Goal: Information Seeking & Learning: Learn about a topic

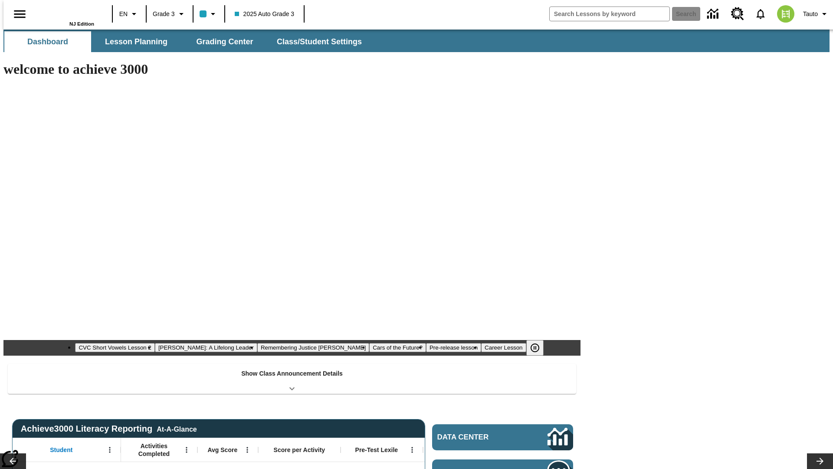
type input "-1"
click at [133, 42] on span "Lesson Planning" at bounding box center [136, 42] width 63 height 10
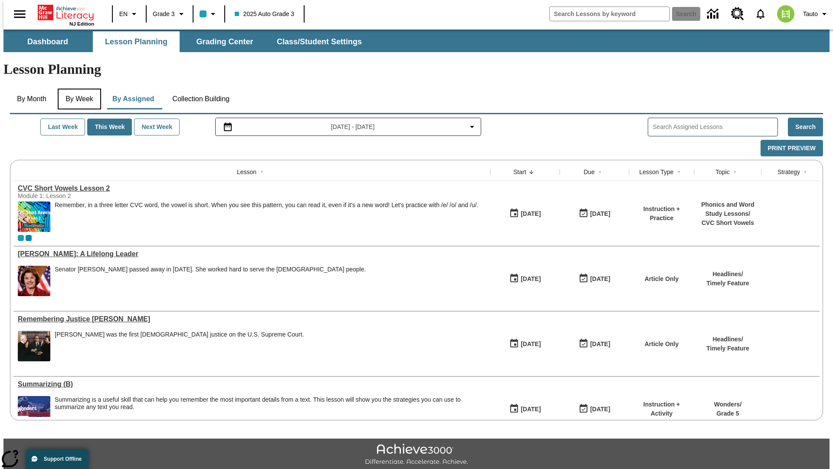
click at [78, 89] on button "By Week" at bounding box center [79, 99] width 43 height 21
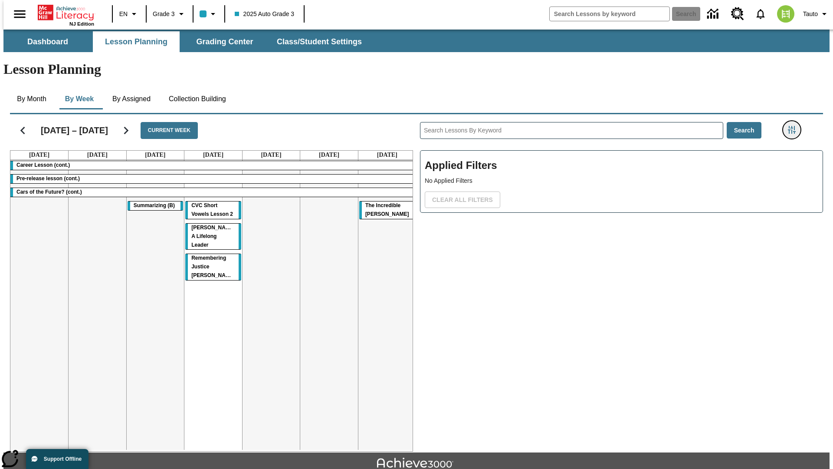
click at [795, 126] on icon "Filters Side menu" at bounding box center [792, 130] width 8 height 8
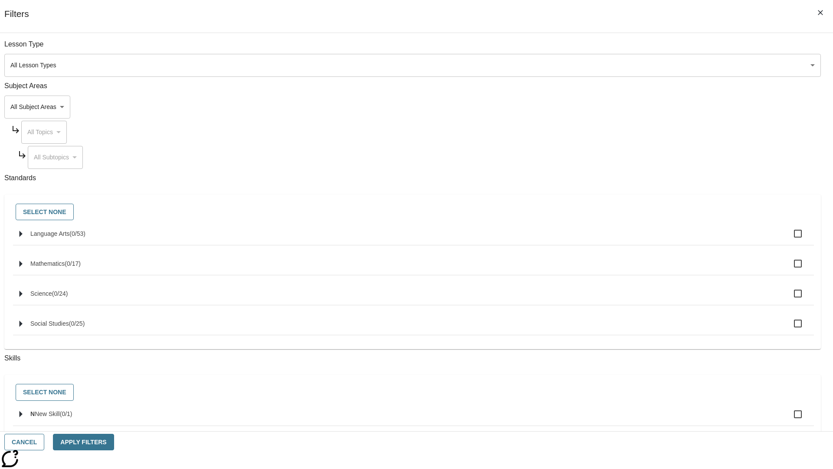
click at [625, 107] on body "Skip to main content NJ Edition EN Grade 3 2025 Auto Grade 3 Search 0 Tauto Das…" at bounding box center [416, 269] width 826 height 479
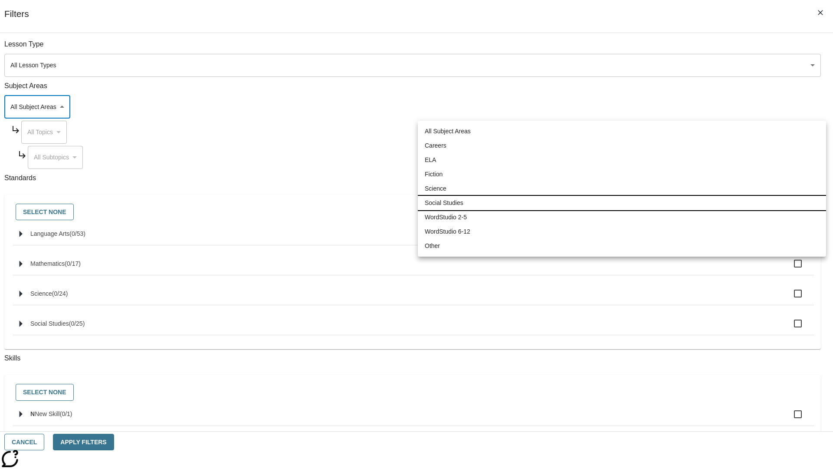
click at [622, 203] on li "Social Studies" at bounding box center [622, 203] width 408 height 14
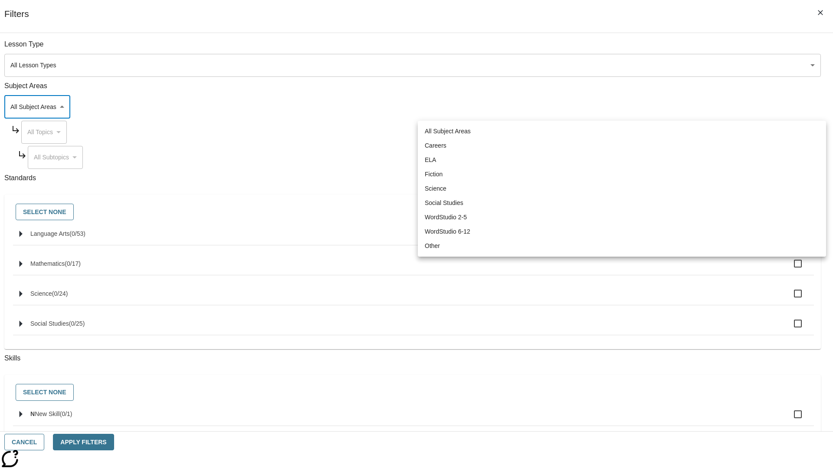
type input "3"
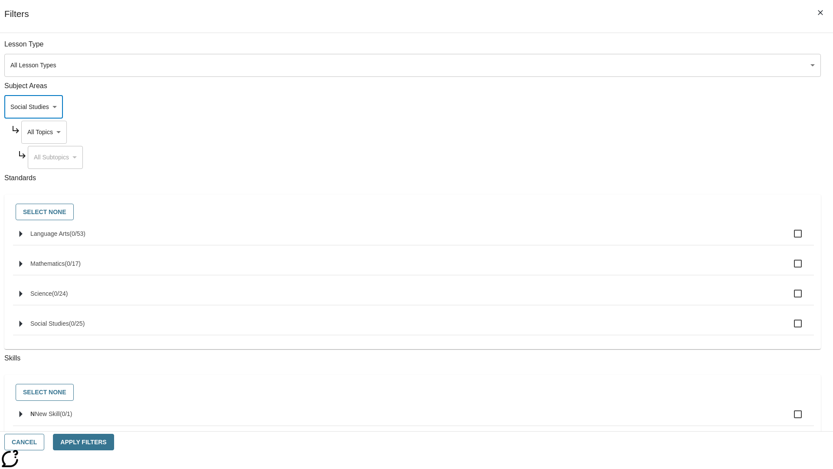
scroll to position [0, 0]
click at [633, 49] on body "Skip to main content NJ Edition EN Grade 3 2025 Auto Grade 3 Search 0 Tauto Das…" at bounding box center [416, 269] width 826 height 479
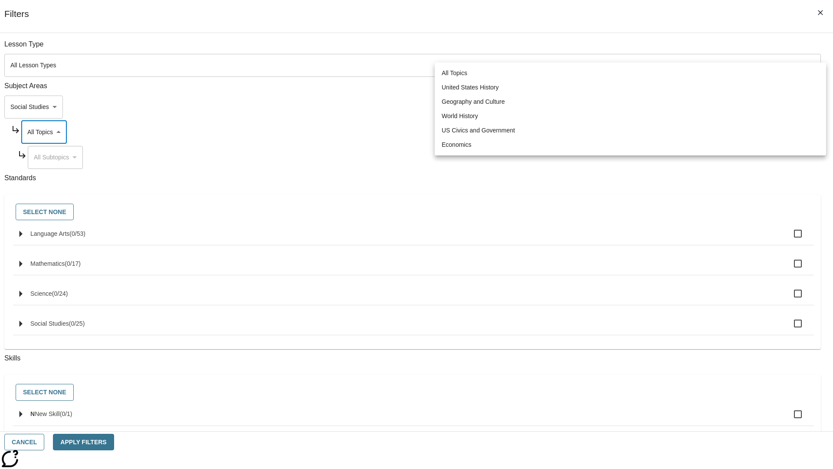
scroll to position [83, 0]
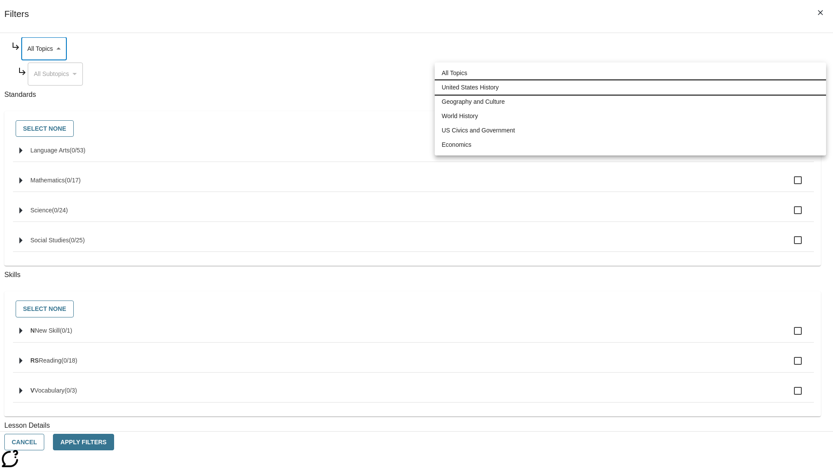
click at [631, 87] on li "United States History" at bounding box center [631, 87] width 392 height 14
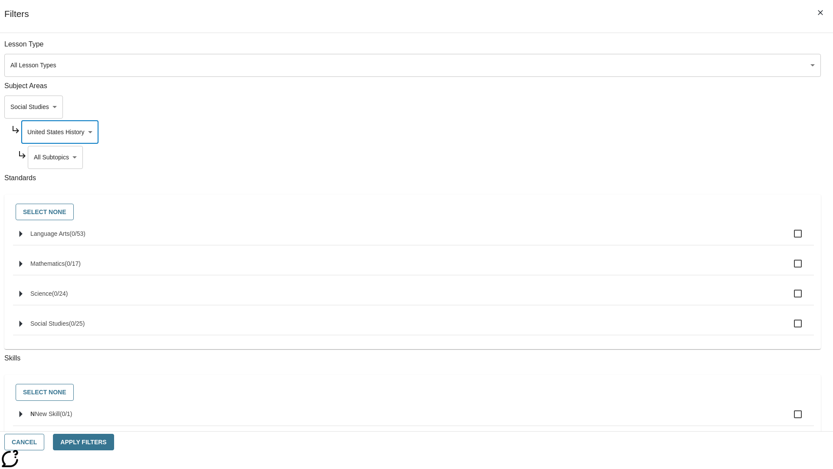
click at [636, 157] on body "Skip to main content NJ Edition EN Grade 3 2025 Auto Grade 3 Search 0 Tauto Das…" at bounding box center [416, 269] width 826 height 479
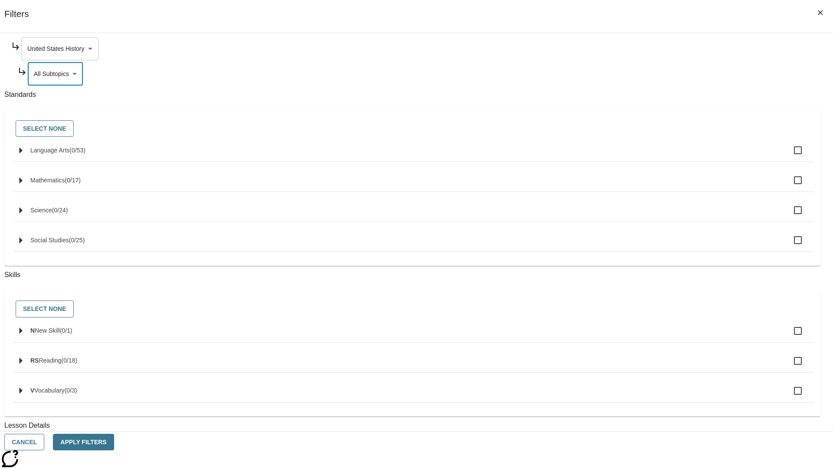
click at [633, 49] on body "Skip to main content NJ Edition EN Grade 3 2025 Auto Grade 3 Search 0 Tauto Das…" at bounding box center [416, 269] width 826 height 479
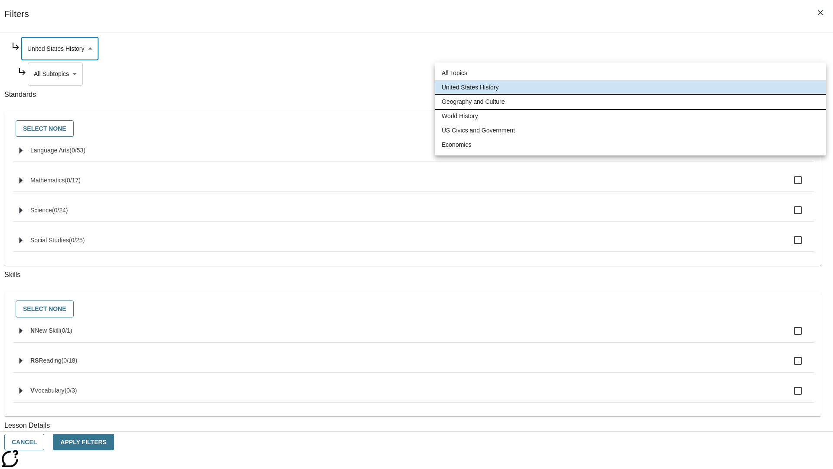
click at [631, 102] on li "Geography and Culture" at bounding box center [631, 102] width 392 height 14
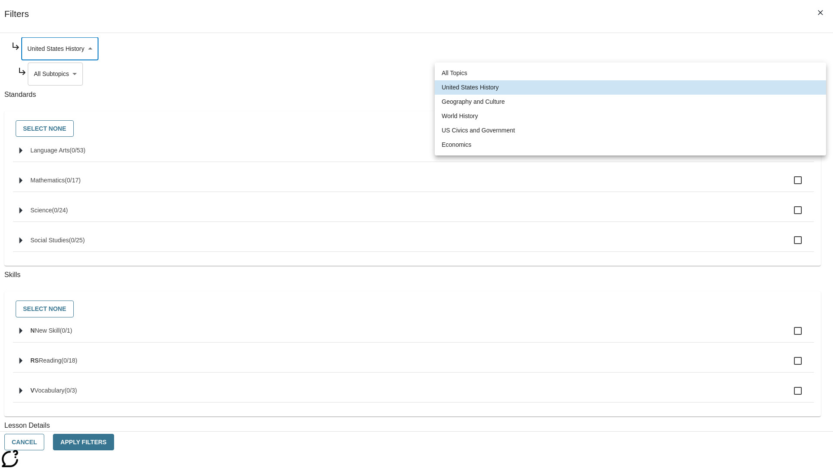
type input "186"
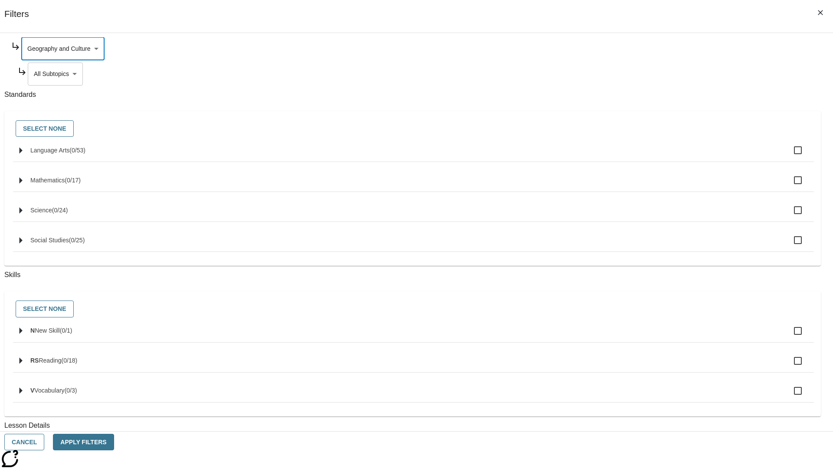
click at [637, 157] on body "Skip to main content NJ Edition EN Grade 3 2025 Auto Grade 3 Search 0 Tauto Das…" at bounding box center [416, 269] width 826 height 479
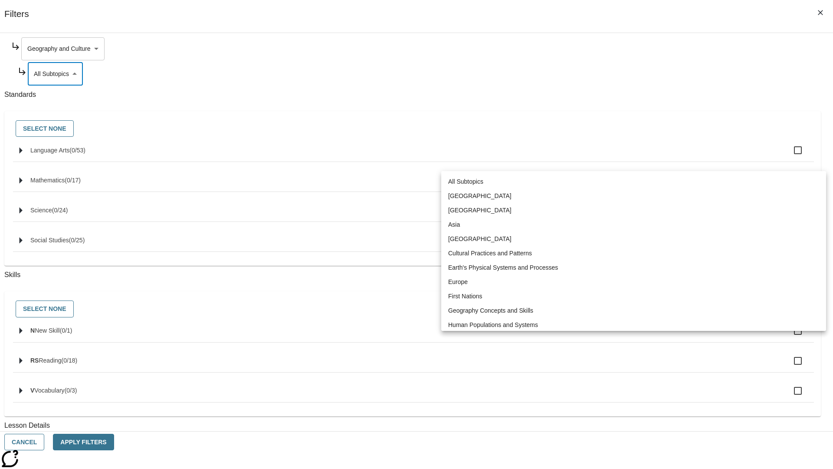
scroll to position [0, 0]
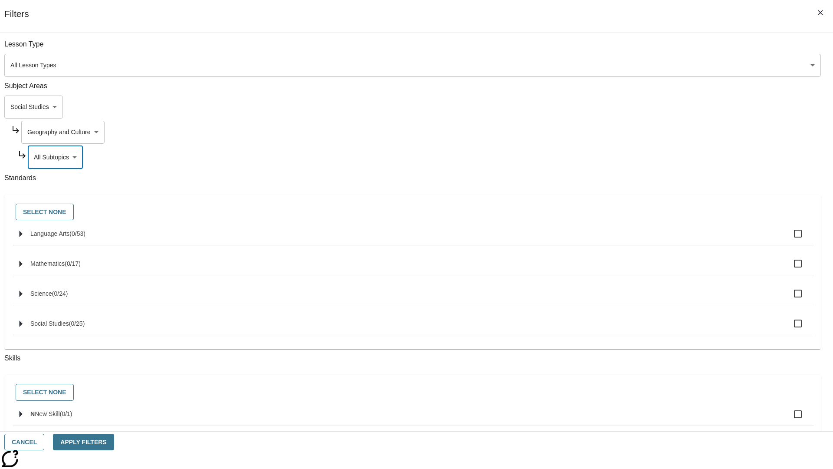
click at [633, 132] on body "Skip to main content NJ Edition EN Grade 3 2025 Auto Grade 3 Search 0 Tauto Das…" at bounding box center [416, 269] width 826 height 479
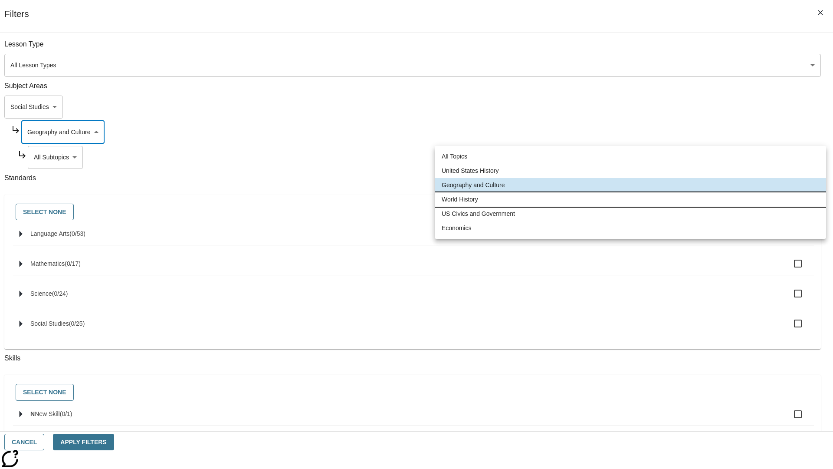
click at [631, 199] on li "World History" at bounding box center [631, 199] width 392 height 14
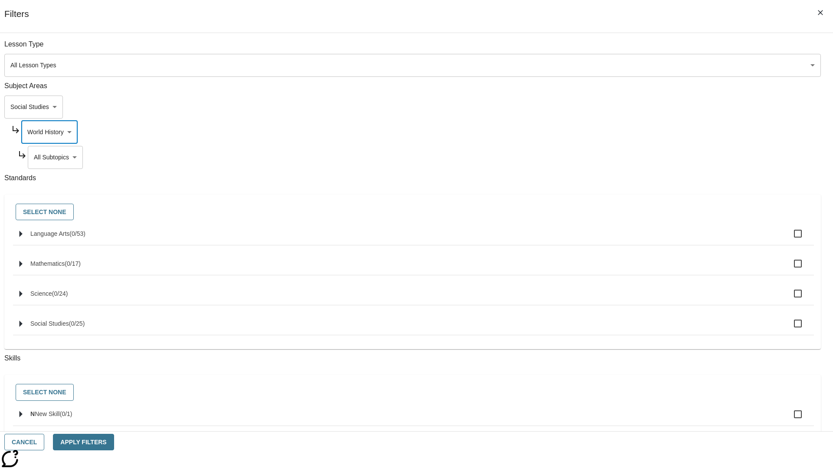
click at [636, 157] on body "Skip to main content NJ Edition EN Grade 3 2025 Auto Grade 3 Search 0 Tauto Das…" at bounding box center [416, 269] width 826 height 479
click at [633, 49] on body "Skip to main content NJ Edition EN Grade 3 2025 Auto Grade 3 Search 0 Tauto Das…" at bounding box center [416, 269] width 826 height 479
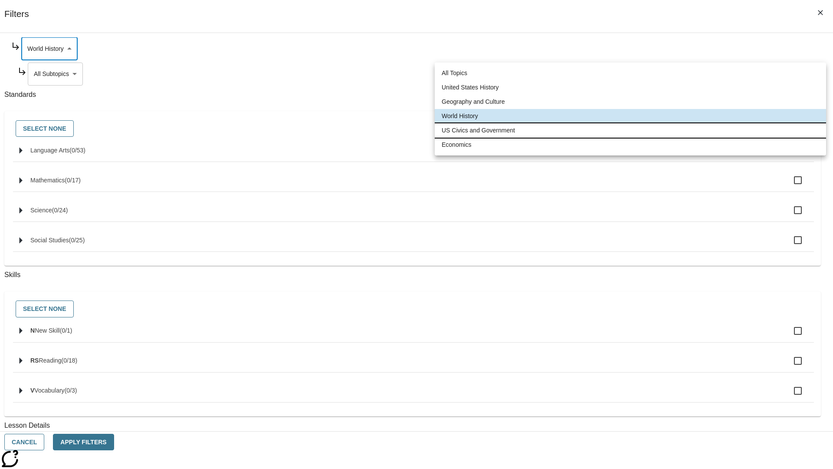
click at [631, 130] on li "US Civics and Government" at bounding box center [631, 130] width 392 height 14
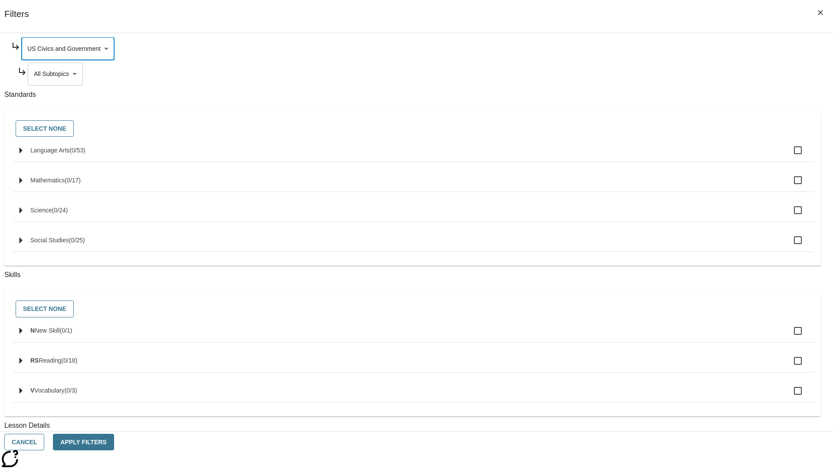
click at [637, 157] on body "Skip to main content NJ Edition EN Grade 3 2025 Auto Grade 3 Search 0 Tauto Das…" at bounding box center [416, 269] width 826 height 479
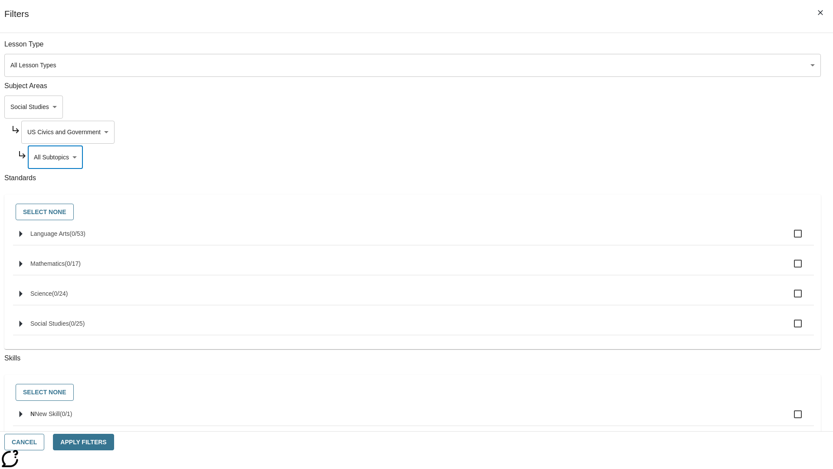
click at [633, 132] on body "Skip to main content NJ Edition EN Grade 3 2025 Auto Grade 3 Search 0 Tauto Das…" at bounding box center [416, 269] width 826 height 479
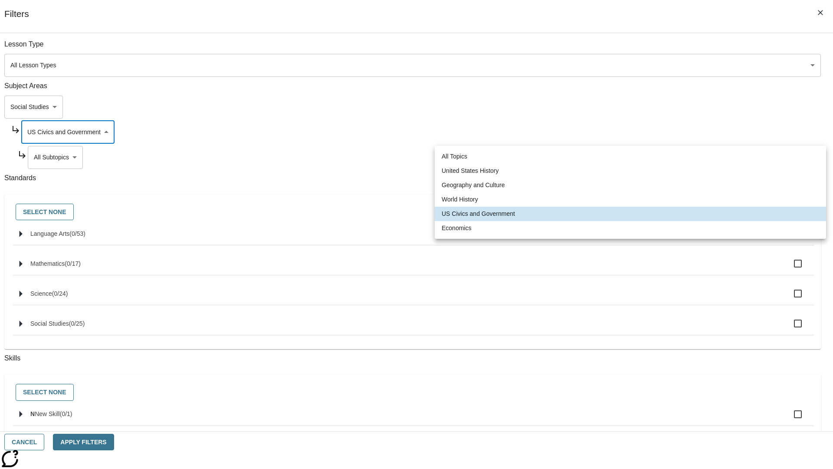
scroll to position [0, 0]
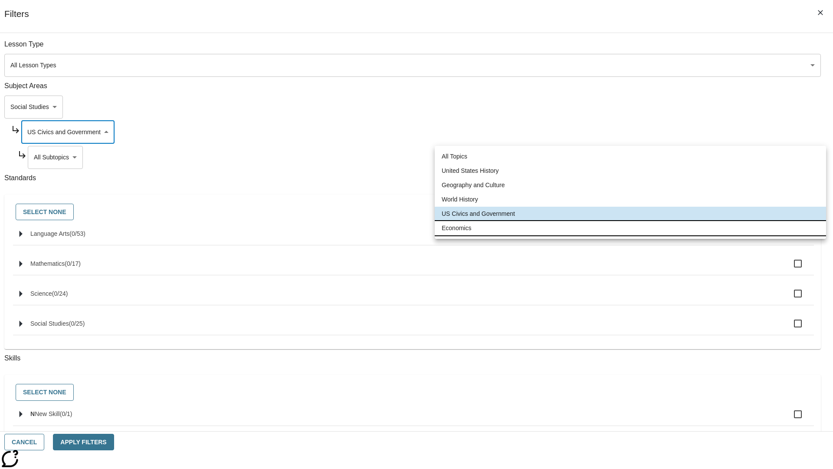
click at [631, 228] on li "Economics" at bounding box center [631, 228] width 392 height 14
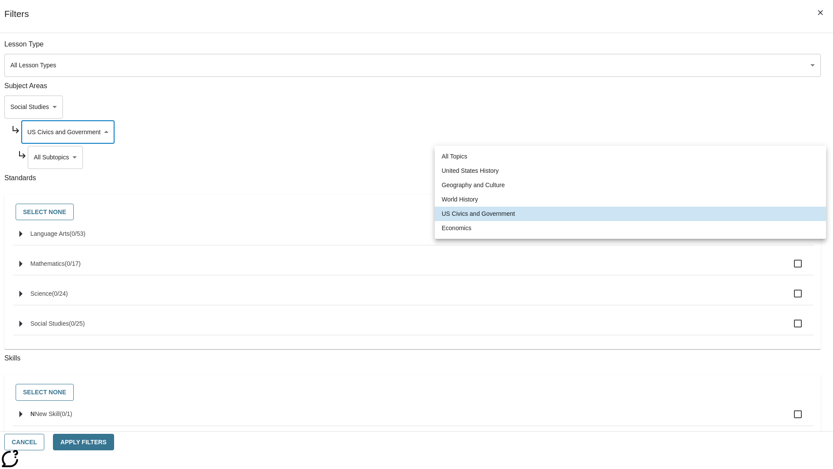
type input "195"
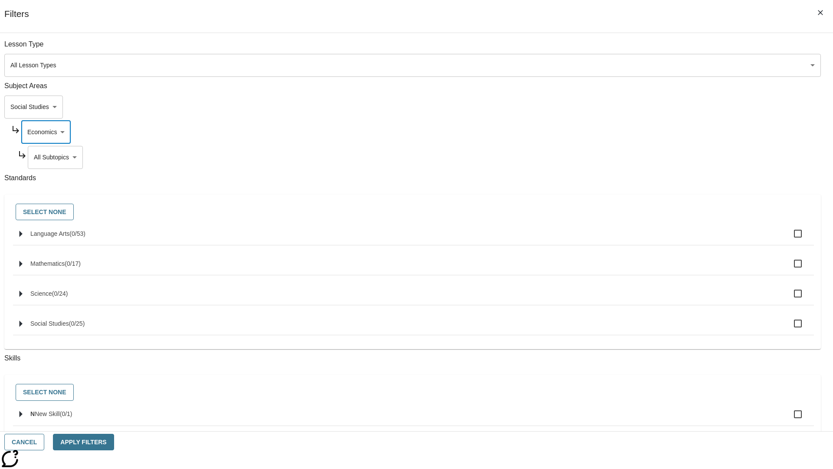
click at [637, 157] on body "Skip to main content NJ Edition EN Grade 3 2025 Auto Grade 3 Search 0 Tauto Das…" at bounding box center [416, 269] width 826 height 479
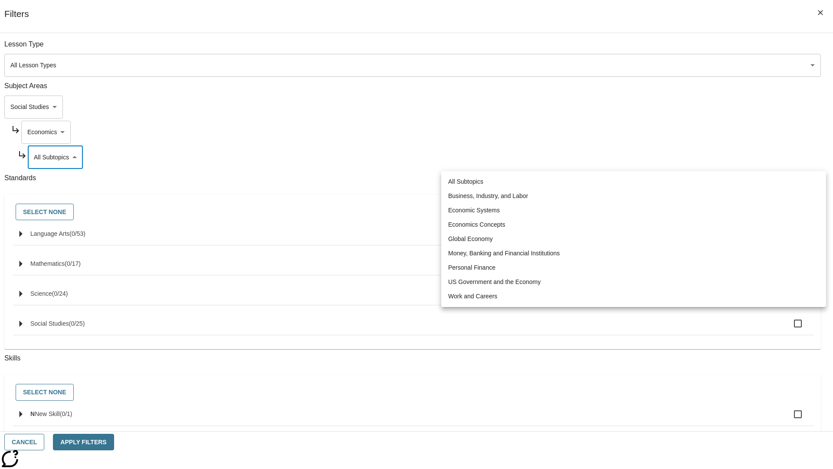
scroll to position [0, 0]
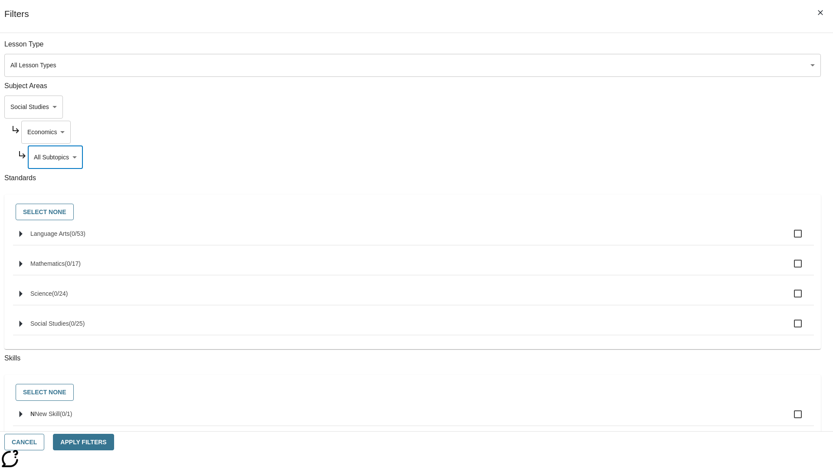
click at [625, 107] on body "Skip to main content NJ Edition EN Grade 3 2025 Auto Grade 3 Search 0 Tauto Das…" at bounding box center [416, 269] width 826 height 479
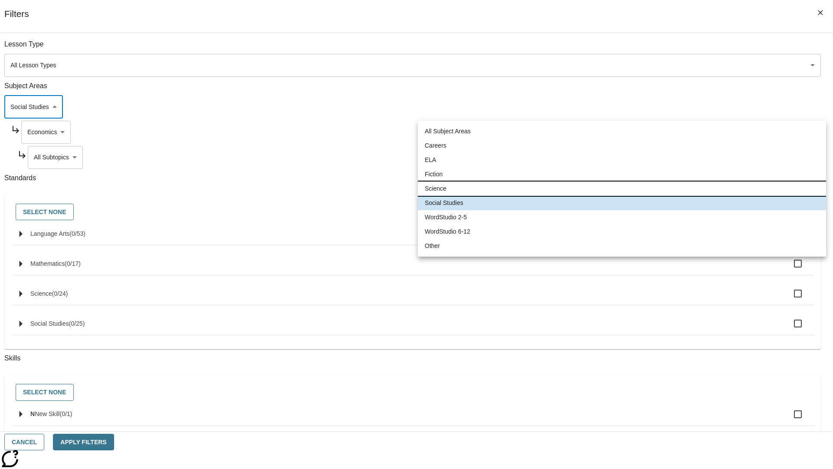
click at [622, 188] on li "Science" at bounding box center [622, 188] width 408 height 14
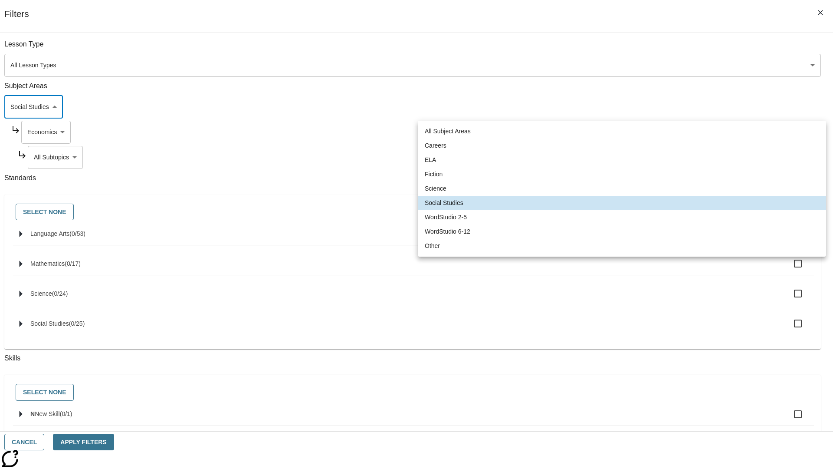
type input "2"
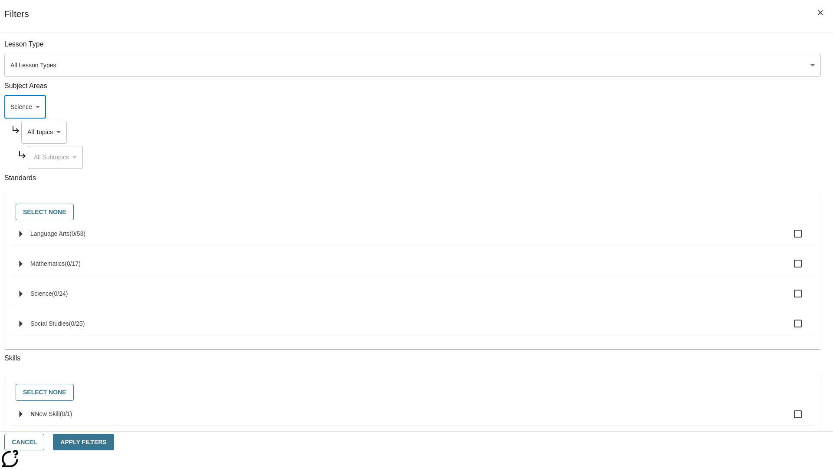
click at [633, 132] on body "Skip to main content NJ Edition EN Grade 3 2025 Auto Grade 3 Search 0 Tauto Das…" at bounding box center [416, 269] width 826 height 479
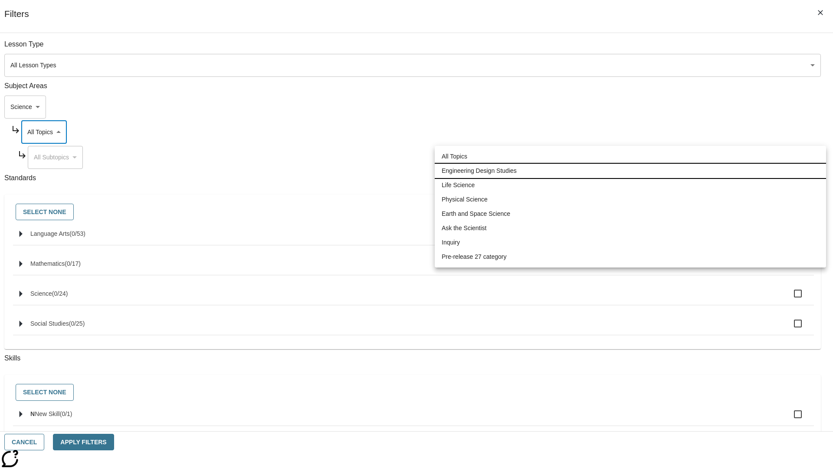
click at [631, 171] on li "Engineering Design Studies" at bounding box center [631, 171] width 392 height 14
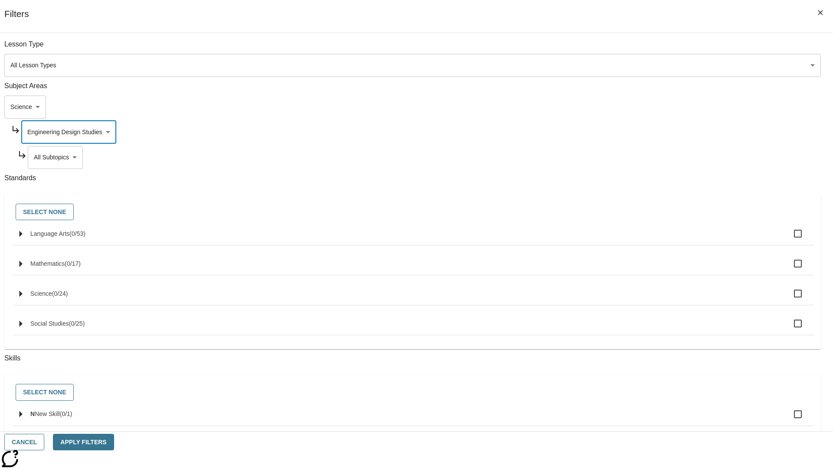
click at [636, 157] on body "Skip to main content NJ Edition EN Grade 3 2025 Auto Grade 3 Search 0 Tauto Das…" at bounding box center [416, 269] width 826 height 479
click at [633, 132] on body "Skip to main content NJ Edition EN Grade 3 2025 Auto Grade 3 Search 0 Tauto Das…" at bounding box center [416, 269] width 826 height 479
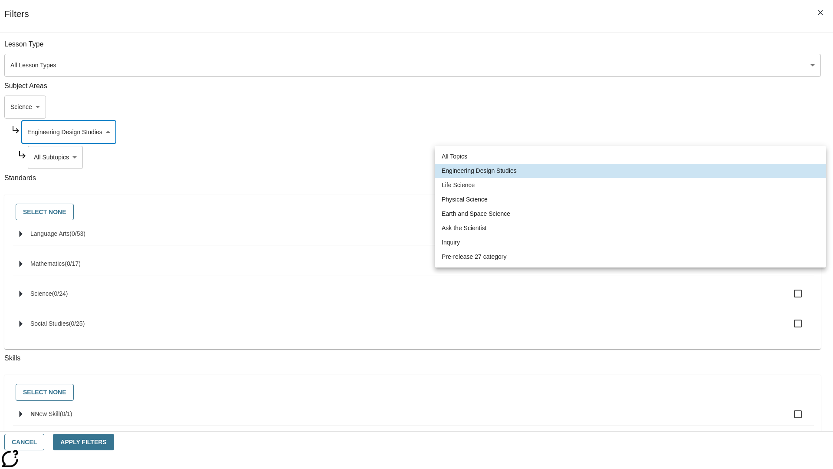
scroll to position [0, 0]
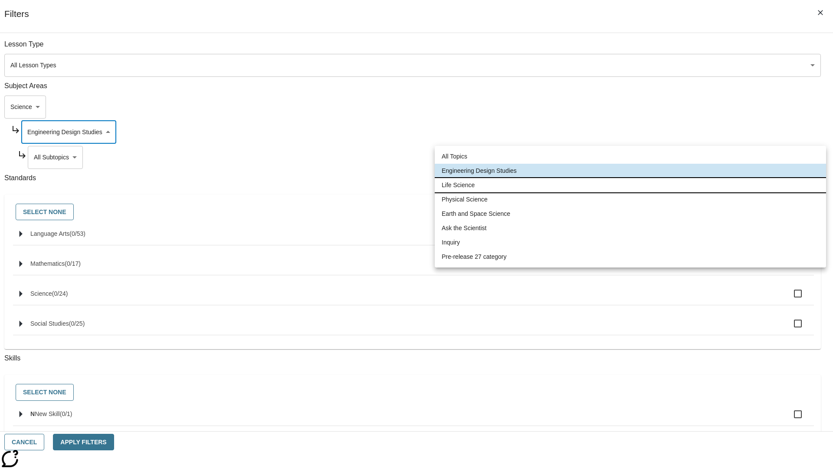
click at [631, 185] on li "Life Science" at bounding box center [631, 185] width 392 height 14
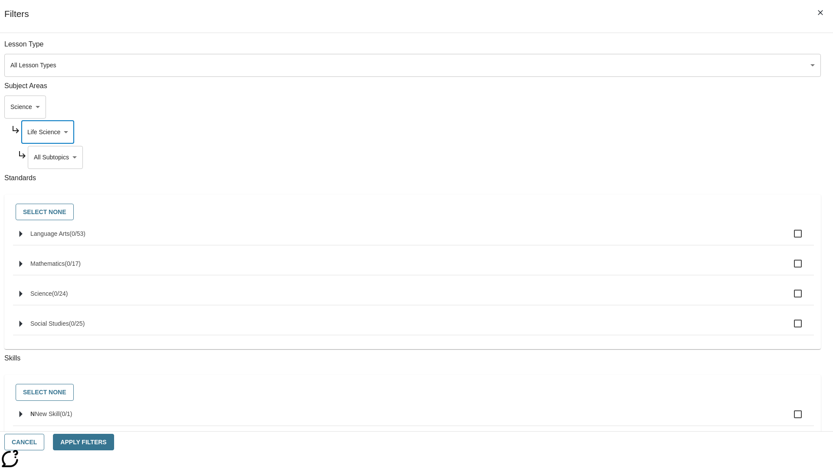
type input "189"
click at [636, 157] on body "Skip to main content NJ Edition EN Grade 3 2025 Auto Grade 3 Search 0 Tauto Das…" at bounding box center [416, 269] width 826 height 479
click at [633, 132] on body "Skip to main content NJ Edition EN Grade 3 2025 Auto Grade 3 Search 0 Tauto Das…" at bounding box center [416, 269] width 826 height 479
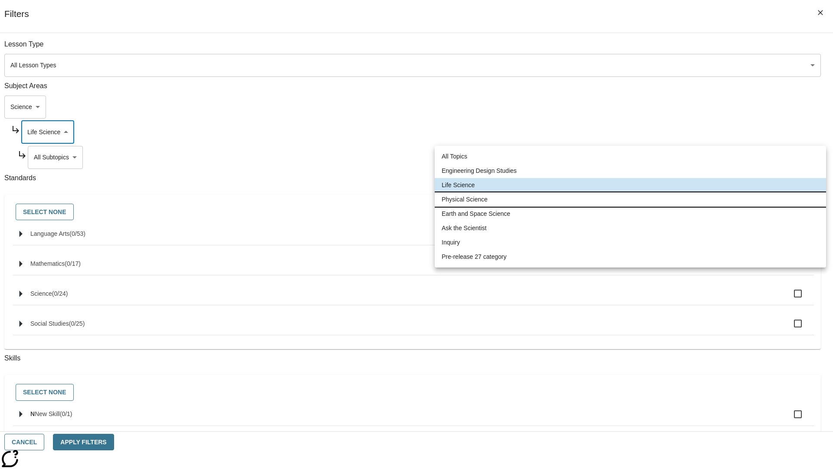
click at [631, 199] on li "Physical Science" at bounding box center [631, 199] width 392 height 14
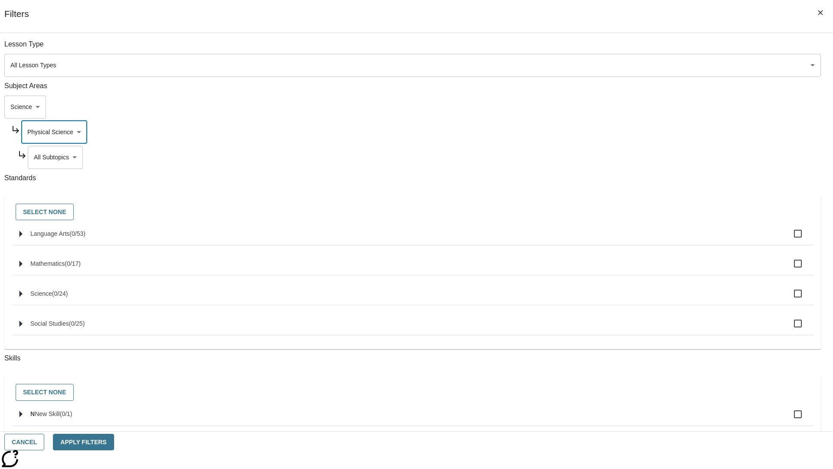
click at [636, 157] on body "Skip to main content NJ Edition EN Grade 3 2025 Auto Grade 3 Search 0 Tauto Das…" at bounding box center [416, 269] width 826 height 479
click at [633, 49] on body "Skip to main content NJ Edition EN Grade 3 2025 Auto Grade 3 Search 0 Tauto Das…" at bounding box center [416, 269] width 826 height 479
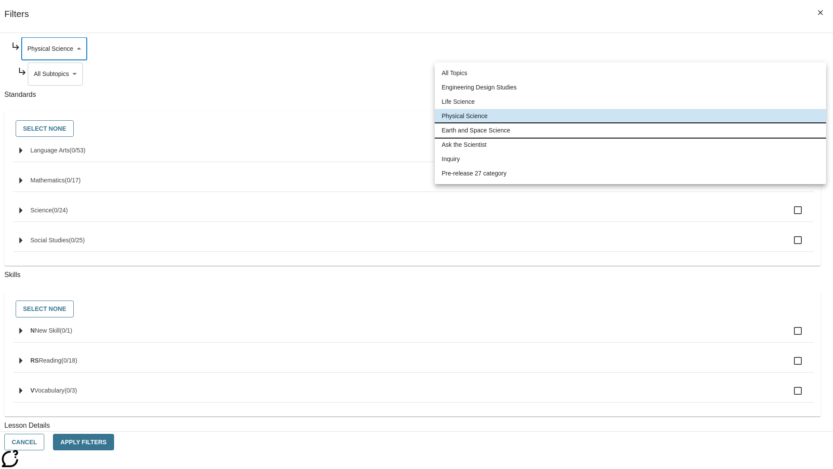
click at [631, 130] on li "Earth and Space Science" at bounding box center [631, 130] width 392 height 14
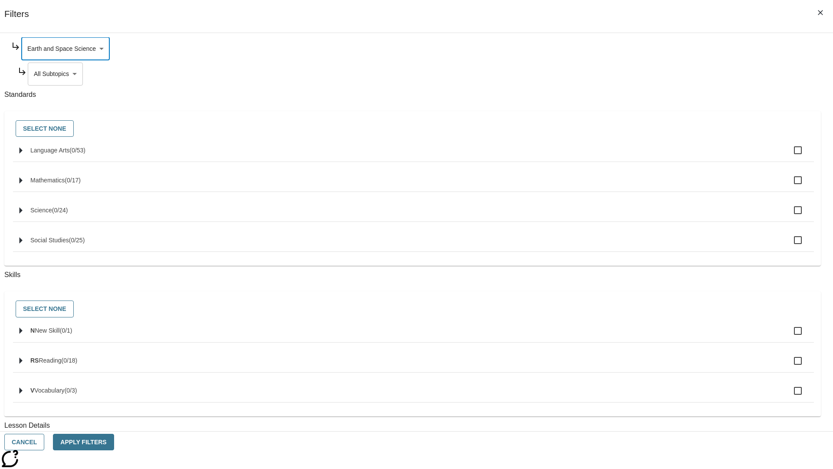
scroll to position [0, 0]
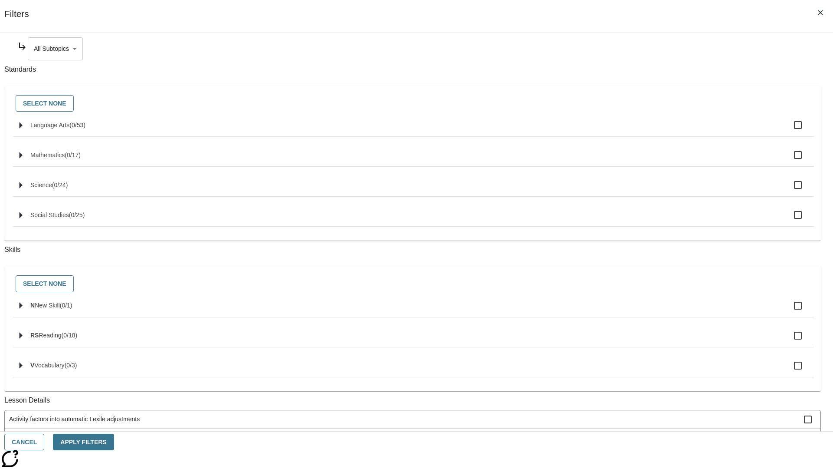
click at [636, 49] on body "Skip to main content NJ Edition EN Grade 3 2025 Auto Grade 3 Search 0 Tauto Das…" at bounding box center [416, 269] width 826 height 479
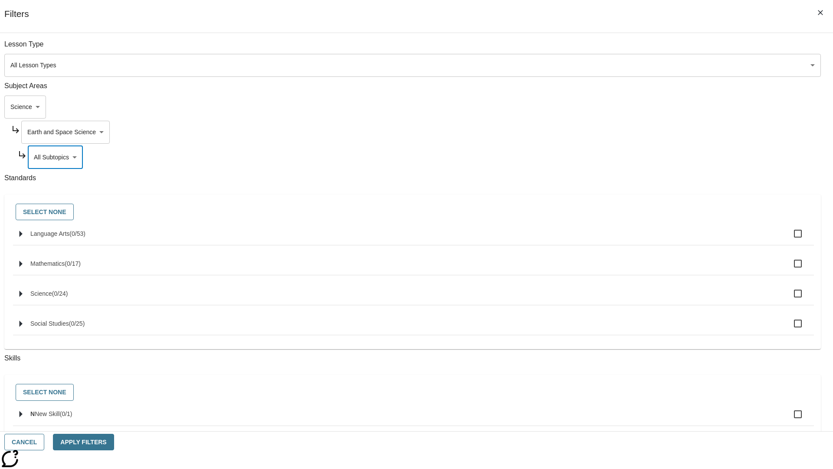
click at [633, 49] on body "Skip to main content NJ Edition EN Grade 3 2025 Auto Grade 3 Search 0 Tauto Das…" at bounding box center [416, 269] width 826 height 479
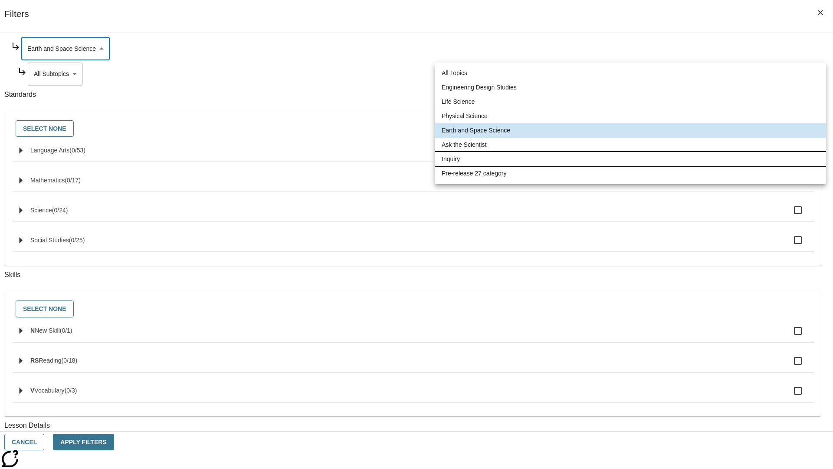
click at [631, 159] on li "Inquiry" at bounding box center [631, 159] width 392 height 14
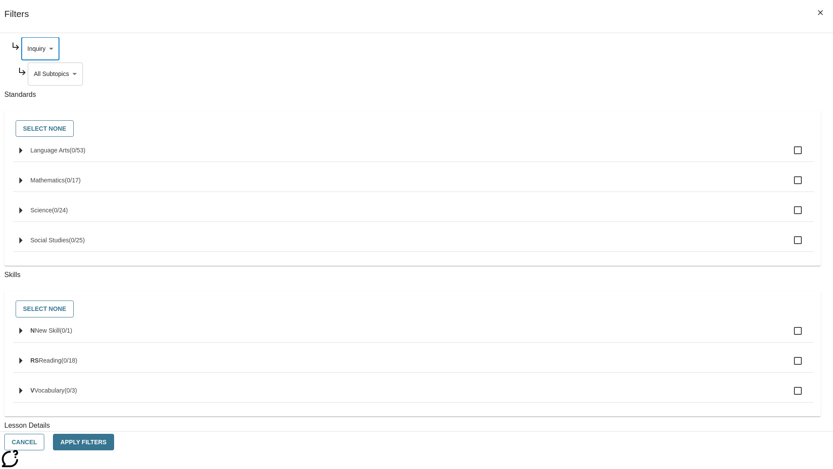
scroll to position [0, 0]
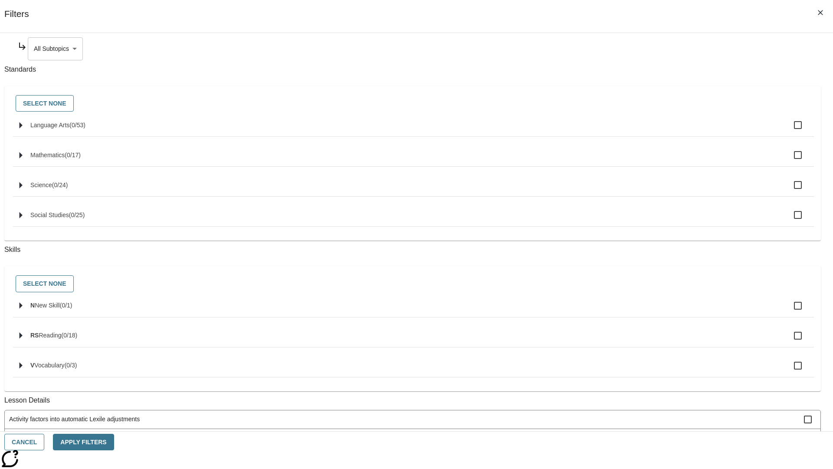
click at [636, 49] on body "Skip to main content NJ Edition EN Grade 3 2025 Auto Grade 3 Search 0 Tauto Das…" at bounding box center [416, 269] width 826 height 479
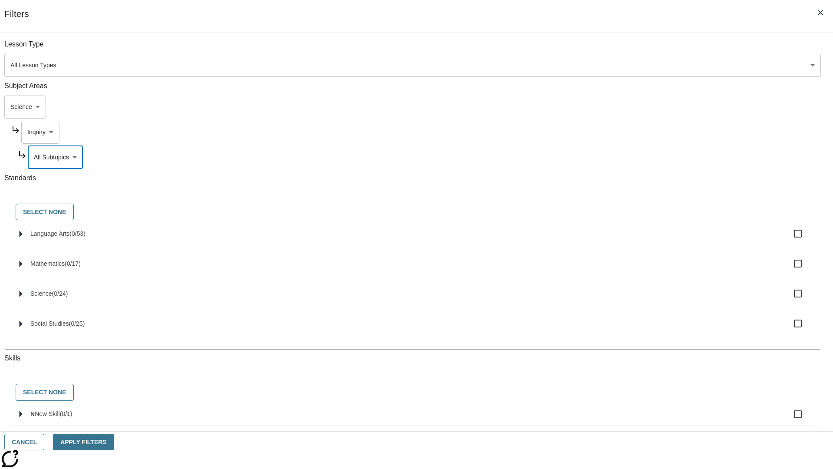
click at [633, 49] on body "Skip to main content NJ Edition EN Grade 3 2025 Auto Grade 3 Search 0 Tauto Das…" at bounding box center [416, 269] width 826 height 479
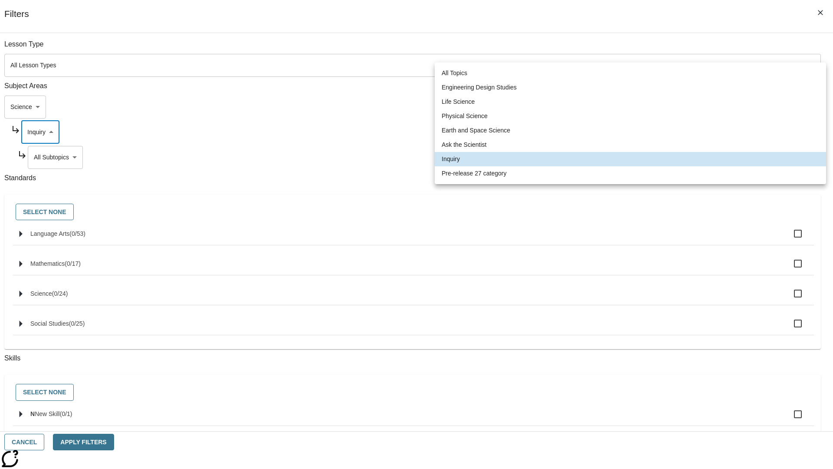
scroll to position [83, 0]
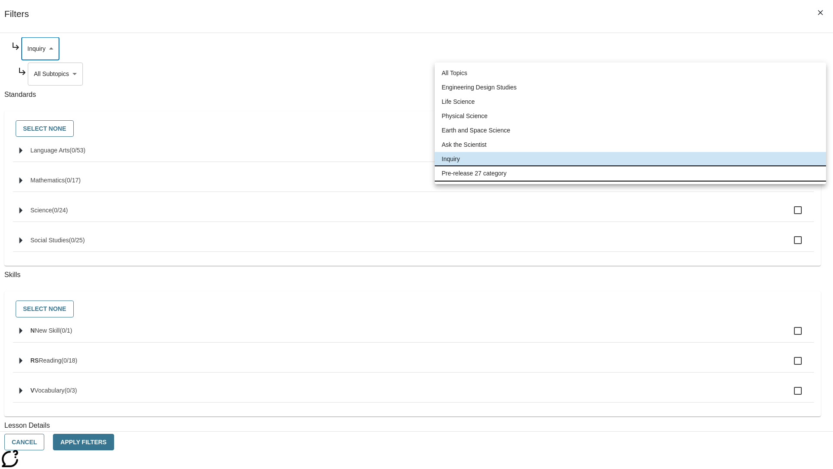
click at [631, 173] on li "Pre-release 27 category" at bounding box center [631, 173] width 392 height 14
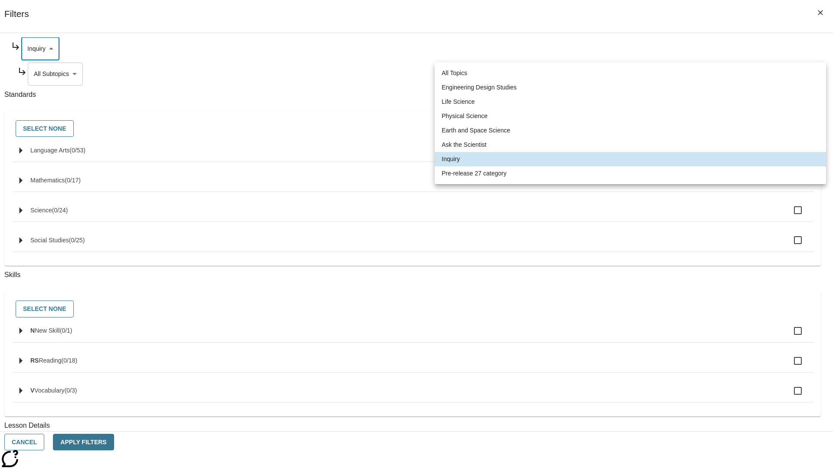
type input "271"
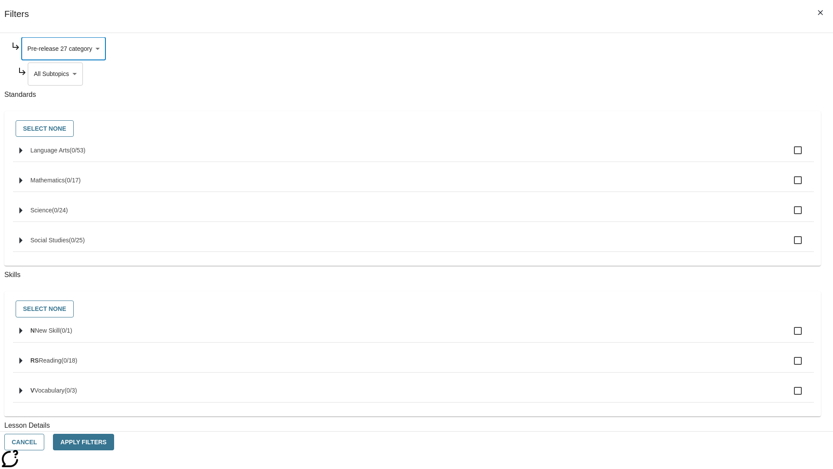
scroll to position [0, 0]
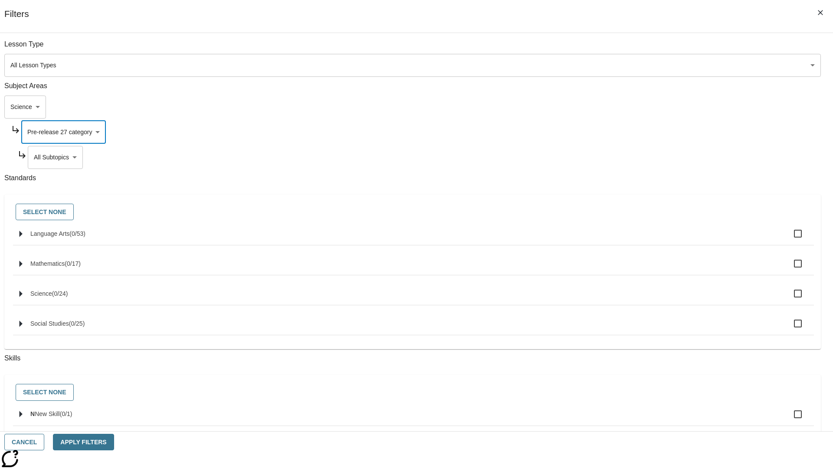
click at [636, 157] on body "Skip to main content NJ Edition EN Grade 3 2025 Auto Grade 3 Search 0 Tauto Das…" at bounding box center [416, 269] width 826 height 479
click at [625, 49] on body "Skip to main content NJ Edition EN Grade 3 2025 Auto Grade 3 Search 0 Tauto Das…" at bounding box center [416, 269] width 826 height 479
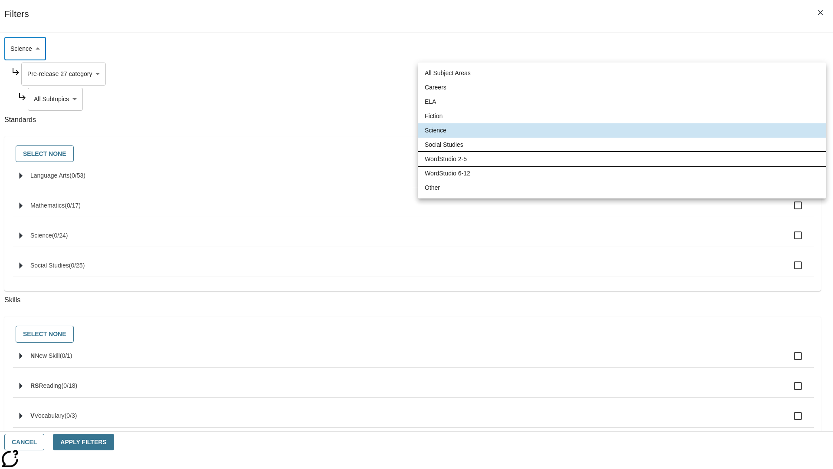
click at [622, 159] on li "WordStudio 2-5" at bounding box center [622, 159] width 408 height 14
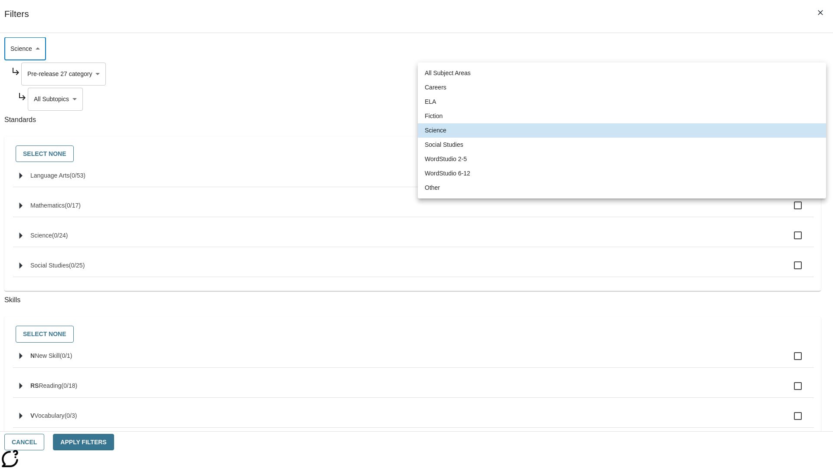
type input "6"
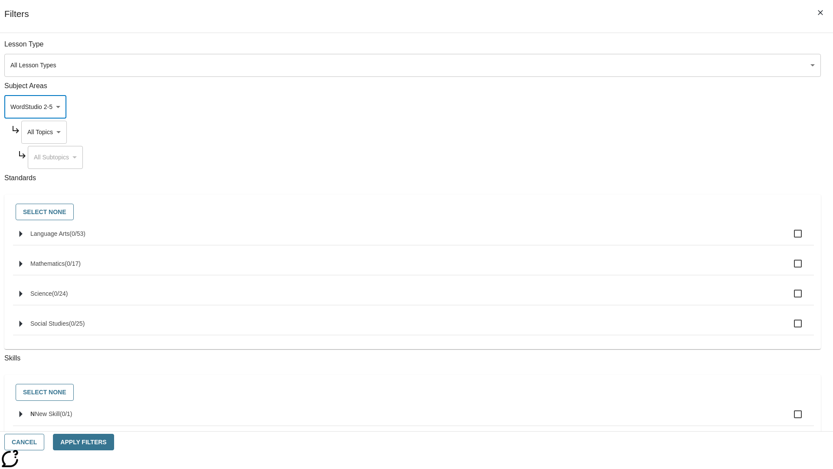
scroll to position [83, 0]
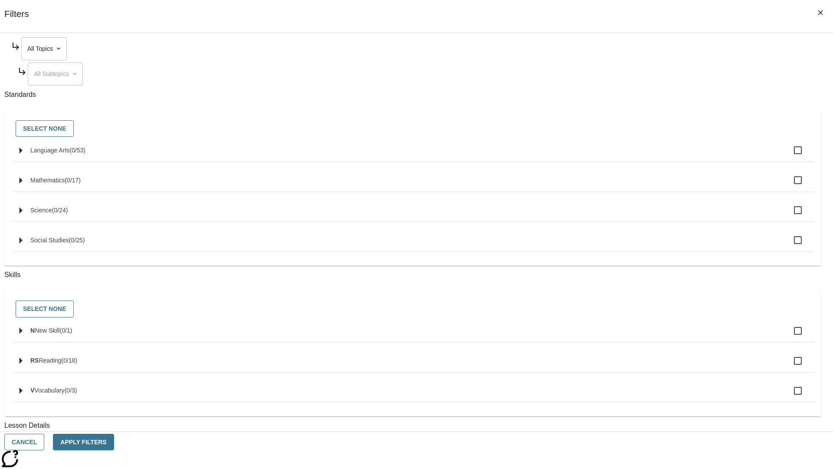
click at [633, 49] on body "Skip to main content NJ Edition EN Grade 3 2025 Auto Grade 3 Search 0 Tauto Das…" at bounding box center [416, 269] width 826 height 479
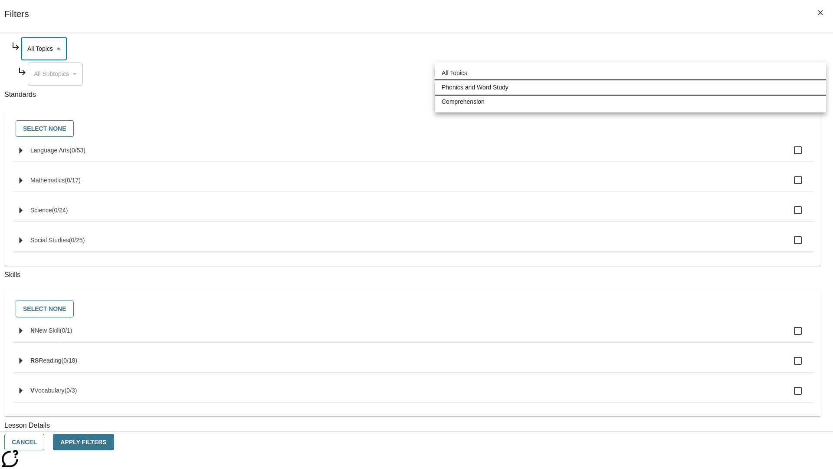
click at [631, 87] on li "Phonics and Word Study" at bounding box center [631, 87] width 392 height 14
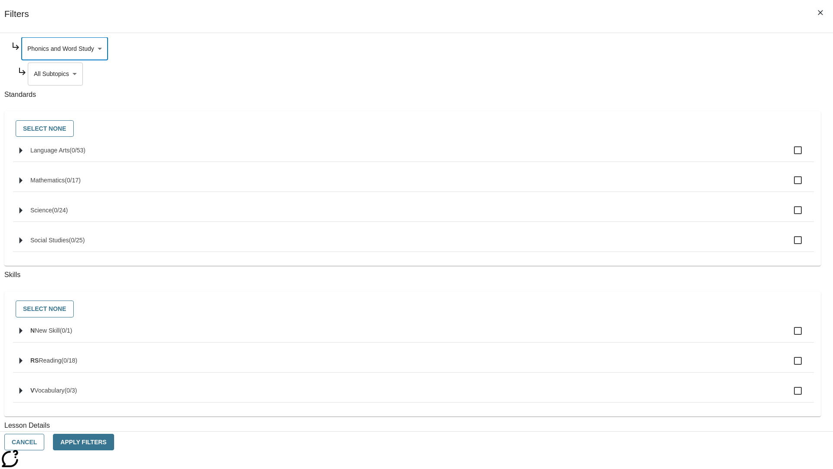
click at [636, 74] on body "Skip to main content NJ Edition EN Grade 3 2025 Auto Grade 3 Search 0 Tauto Das…" at bounding box center [416, 269] width 826 height 479
click at [633, 132] on body "Skip to main content NJ Edition EN Grade 3 2025 Auto Grade 3 Search 0 Tauto Das…" at bounding box center [416, 269] width 826 height 479
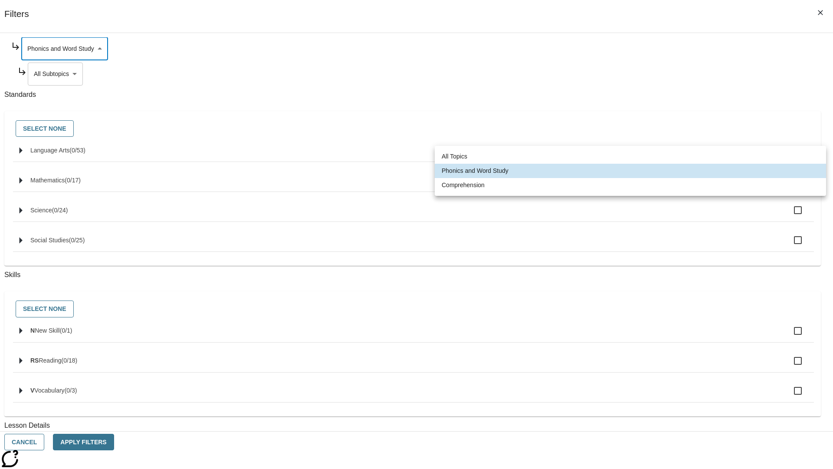
scroll to position [0, 0]
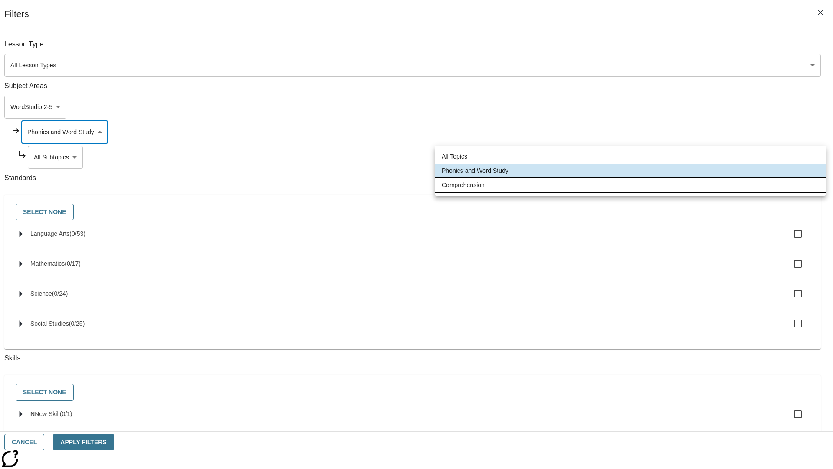
click at [631, 185] on li "Comprehension" at bounding box center [631, 185] width 392 height 14
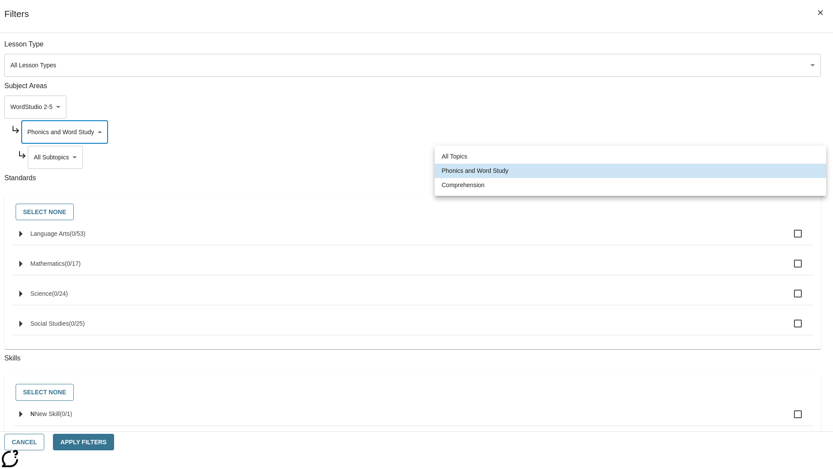
type input "252"
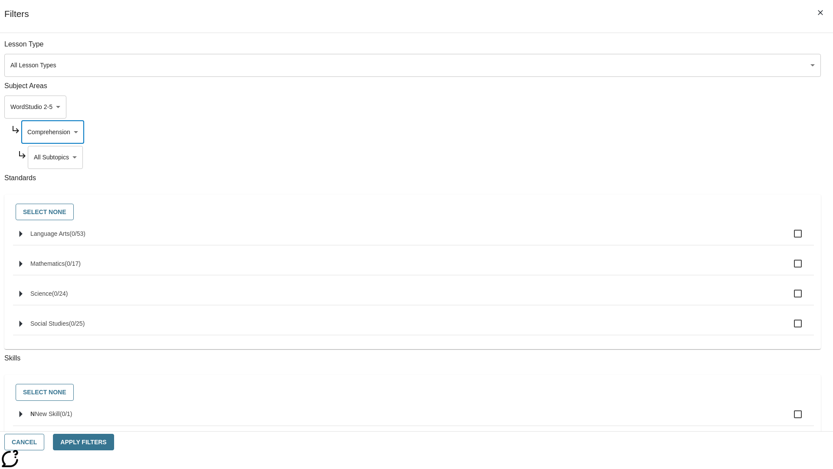
click at [636, 157] on body "Skip to main content NJ Edition EN Grade 3 2025 Auto Grade 3 Search 0 Tauto Das…" at bounding box center [416, 269] width 826 height 479
click at [44, 442] on button "Cancel" at bounding box center [24, 442] width 40 height 17
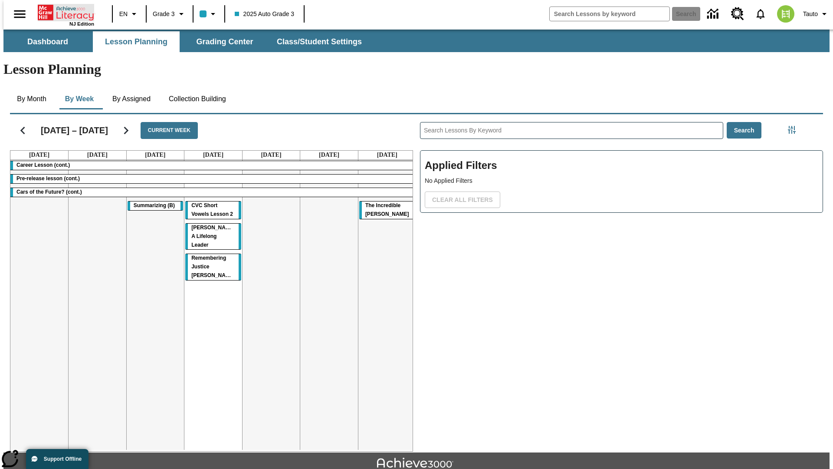
click at [63, 12] on icon "Home" at bounding box center [67, 12] width 58 height 17
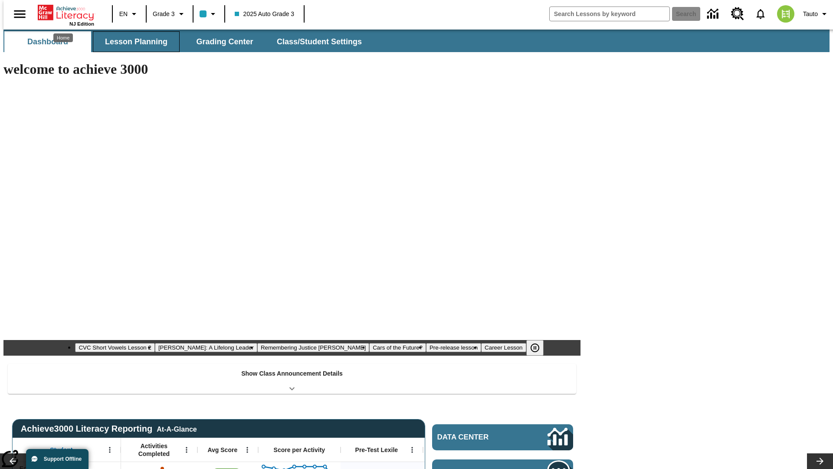
click at [133, 42] on span "Lesson Planning" at bounding box center [136, 42] width 63 height 10
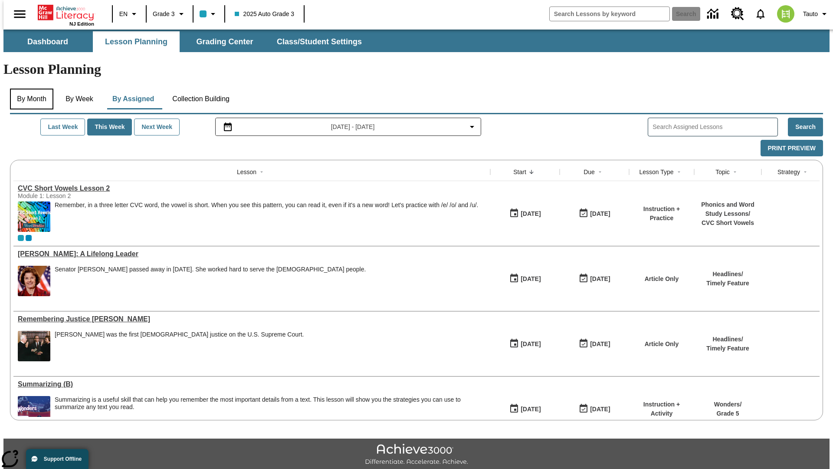
click at [29, 89] on button "By Month" at bounding box center [31, 99] width 43 height 21
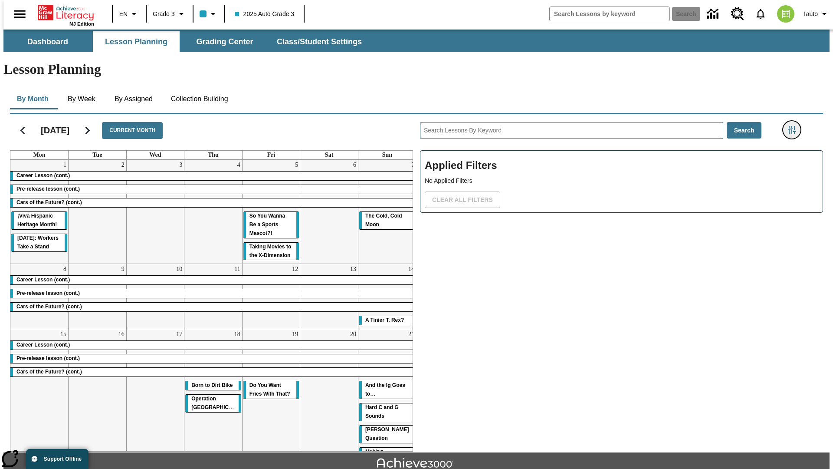
click at [795, 126] on icon "Filters Side menu" at bounding box center [792, 130] width 8 height 8
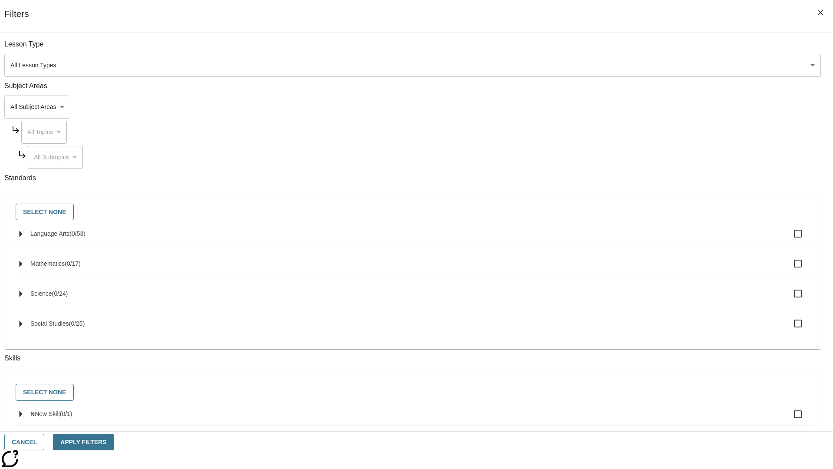
click at [625, 107] on body "Skip to main content [GEOGRAPHIC_DATA] Edition EN Grade 3 2025 Auto Grade 3 Sea…" at bounding box center [416, 269] width 826 height 479
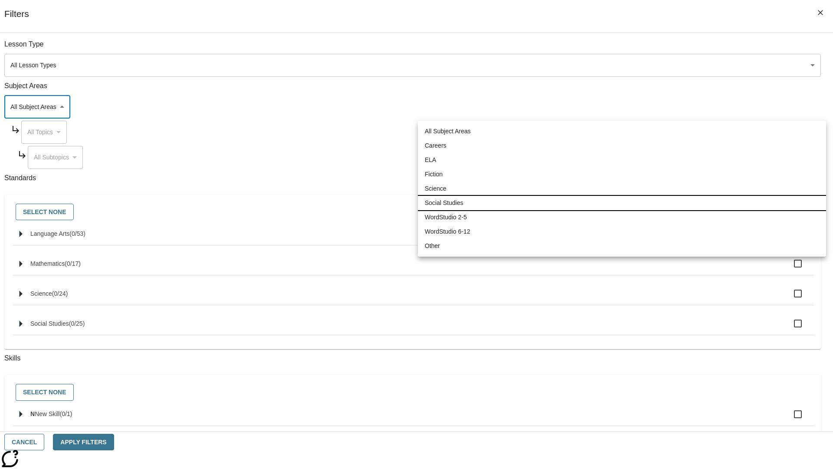
click at [622, 203] on li "Social Studies" at bounding box center [622, 203] width 408 height 14
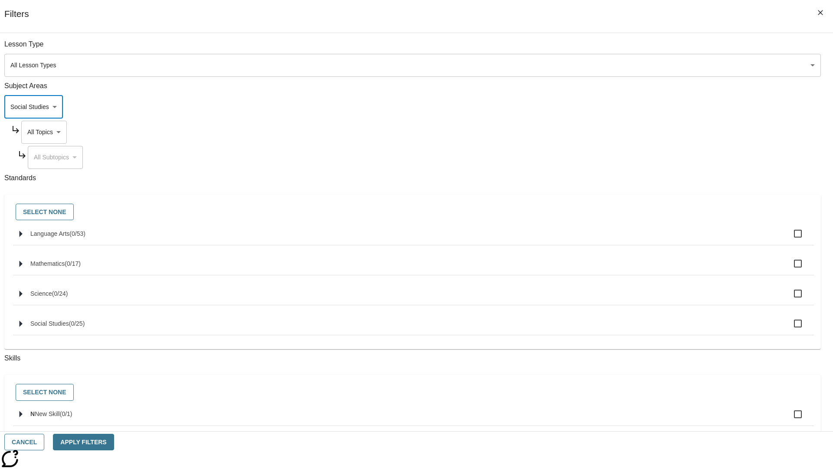
type input "3"
click at [633, 132] on body "Skip to main content [GEOGRAPHIC_DATA] Edition EN Grade 3 2025 Auto Grade 3 Sea…" at bounding box center [416, 269] width 826 height 479
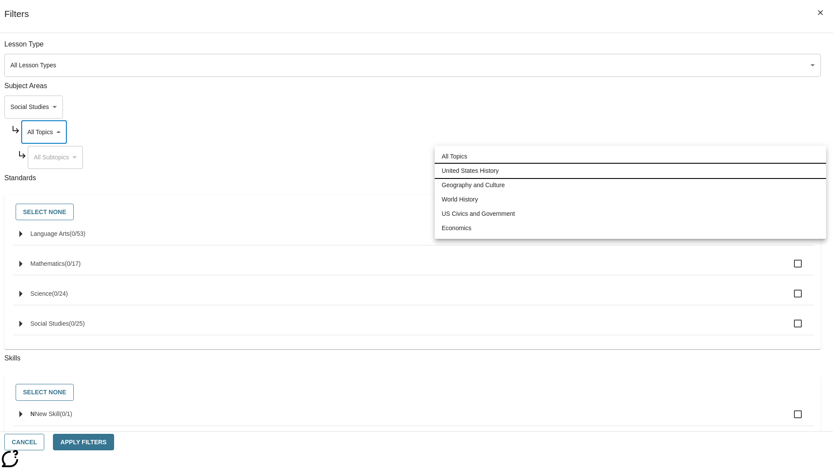
click at [631, 171] on li "United States History" at bounding box center [631, 171] width 392 height 14
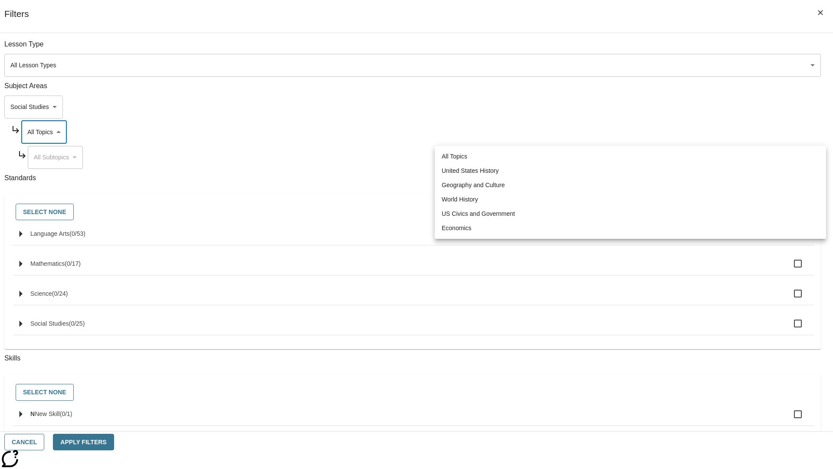
type input "184"
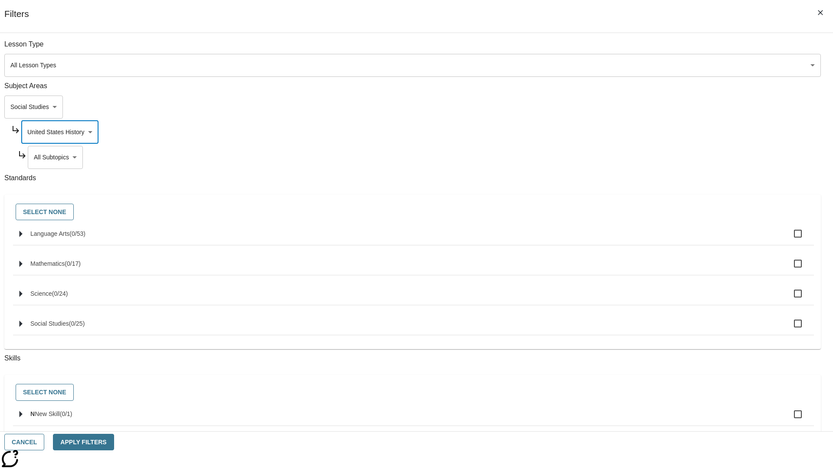
click at [637, 157] on body "Skip to main content [GEOGRAPHIC_DATA] Edition EN Grade 3 2025 Auto Grade 3 Sea…" at bounding box center [416, 269] width 826 height 479
click at [633, 49] on body "Skip to main content [GEOGRAPHIC_DATA] Edition EN Grade 3 2025 Auto Grade 3 Sea…" at bounding box center [416, 269] width 826 height 479
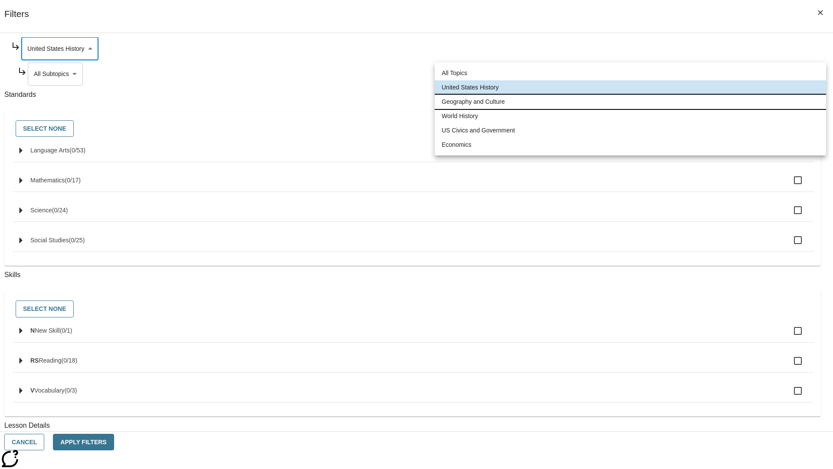
click at [631, 102] on li "Geography and Culture" at bounding box center [631, 102] width 392 height 14
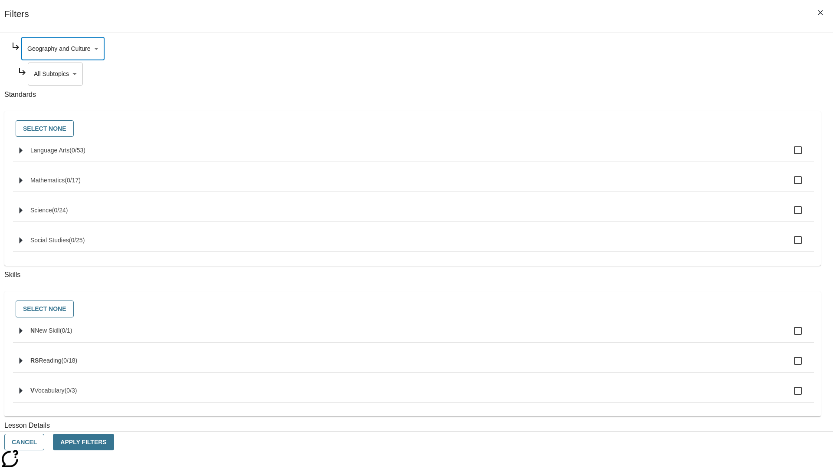
click at [637, 157] on body "Skip to main content [GEOGRAPHIC_DATA] Edition EN Grade 3 2025 Auto Grade 3 Sea…" at bounding box center [416, 269] width 826 height 479
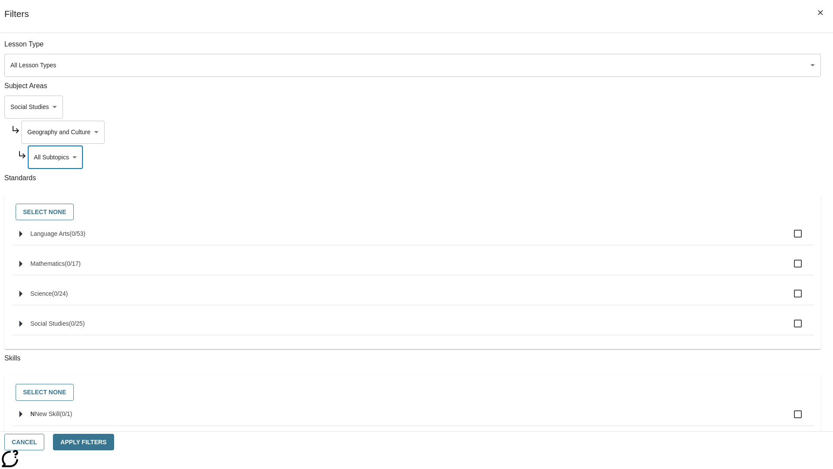
click at [633, 132] on body "Skip to main content [GEOGRAPHIC_DATA] Edition EN Grade 3 2025 Auto Grade 3 Sea…" at bounding box center [416, 269] width 826 height 479
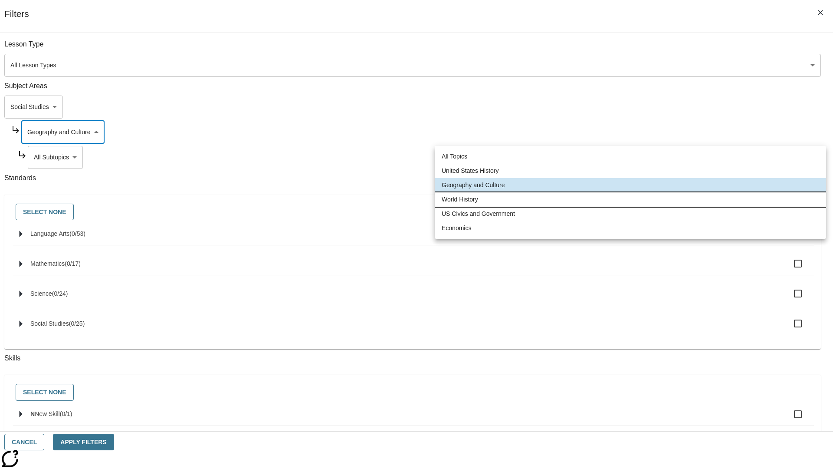
click at [631, 199] on li "World History" at bounding box center [631, 199] width 392 height 14
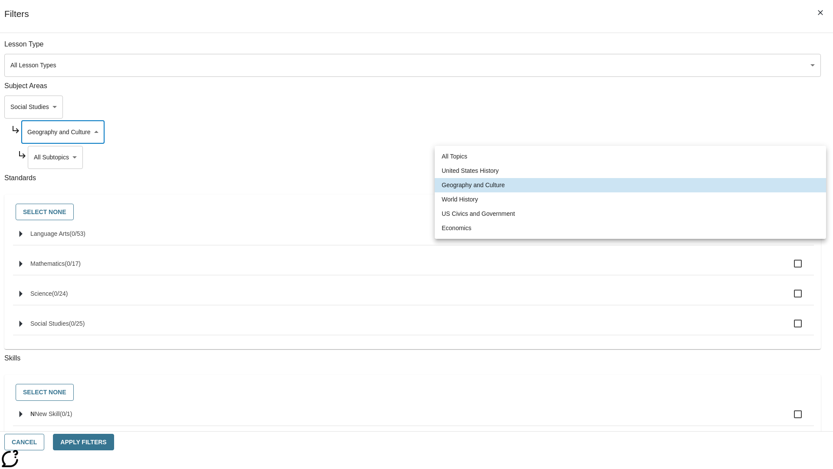
type input "193"
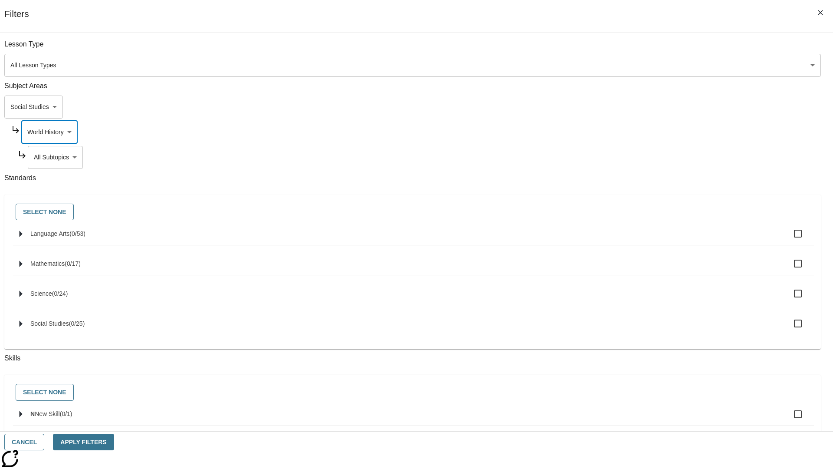
click at [636, 157] on body "Skip to main content [GEOGRAPHIC_DATA] Edition EN Grade 3 2025 Auto Grade 3 Sea…" at bounding box center [416, 269] width 826 height 479
click at [633, 132] on body "Skip to main content [GEOGRAPHIC_DATA] Edition EN Grade 3 2025 Auto Grade 3 Sea…" at bounding box center [416, 269] width 826 height 479
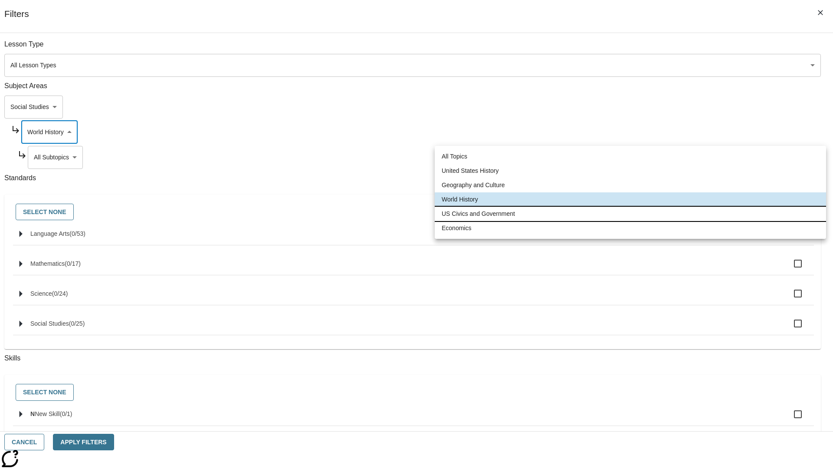
click at [631, 214] on li "US Civics and Government" at bounding box center [631, 214] width 392 height 14
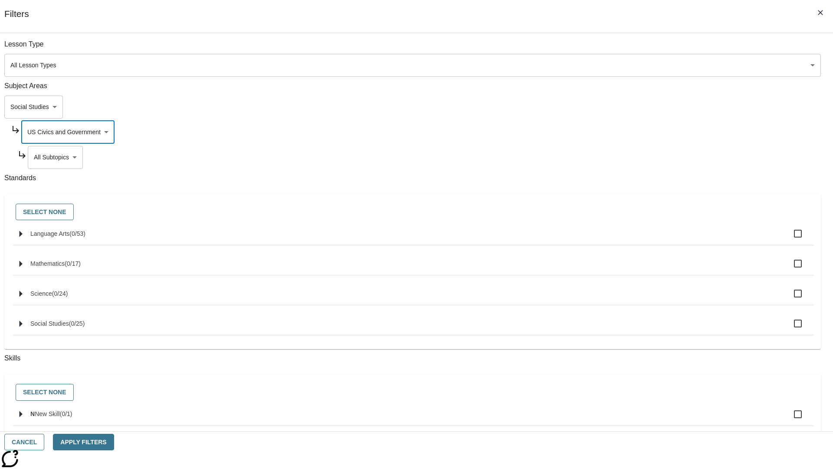
type input "194"
click at [636, 157] on body "Skip to main content [GEOGRAPHIC_DATA] Edition EN Grade 3 2025 Auto Grade 3 Sea…" at bounding box center [416, 269] width 826 height 479
click at [633, 132] on body "Skip to main content [GEOGRAPHIC_DATA] Edition EN Grade 3 2025 Auto Grade 3 Sea…" at bounding box center [416, 269] width 826 height 479
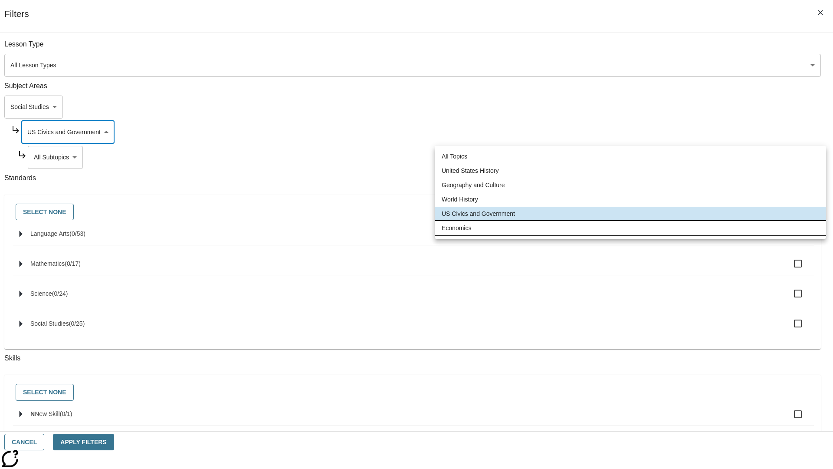
click at [631, 228] on li "Economics" at bounding box center [631, 228] width 392 height 14
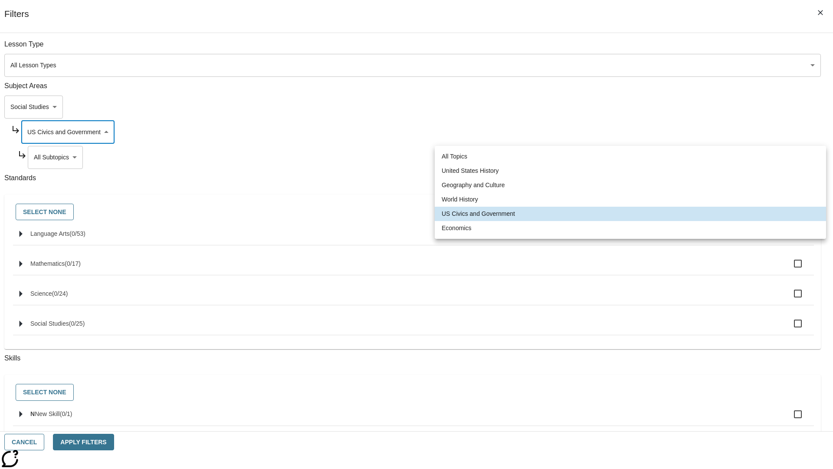
type input "195"
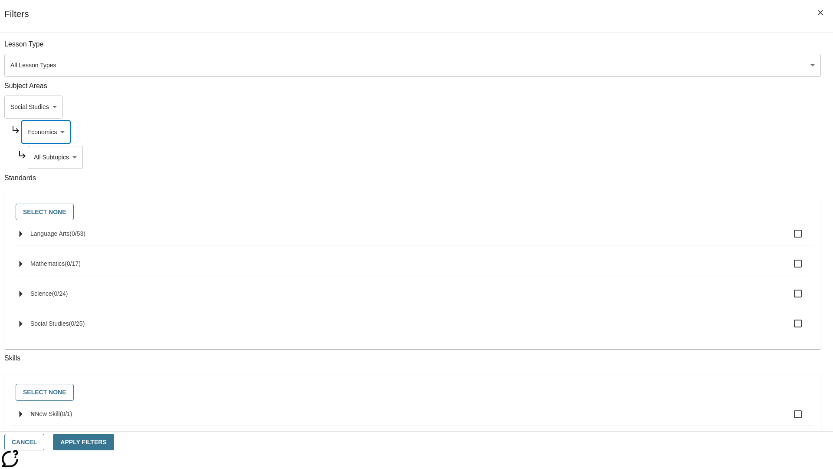
click at [636, 49] on body "Skip to main content [GEOGRAPHIC_DATA] Edition EN Grade 3 2025 Auto Grade 3 Sea…" at bounding box center [416, 269] width 826 height 479
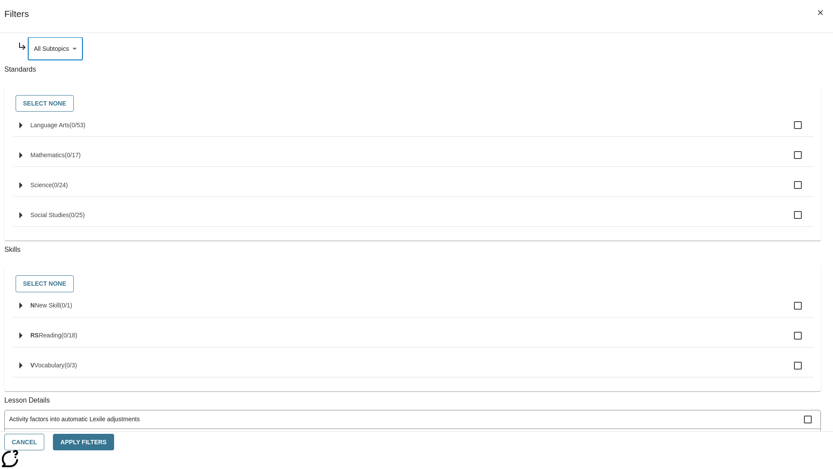
click at [625, 107] on body "Skip to main content [GEOGRAPHIC_DATA] Edition EN Grade 3 2025 Auto Grade 3 Sea…" at bounding box center [416, 269] width 826 height 479
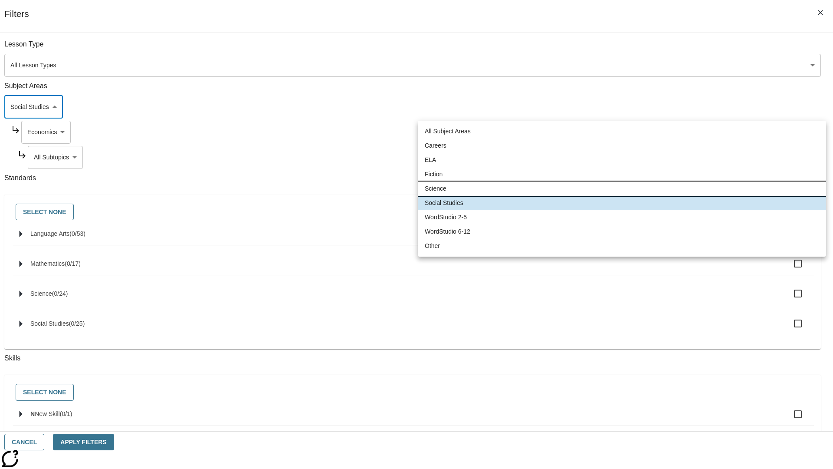
click at [622, 188] on li "Science" at bounding box center [622, 188] width 408 height 14
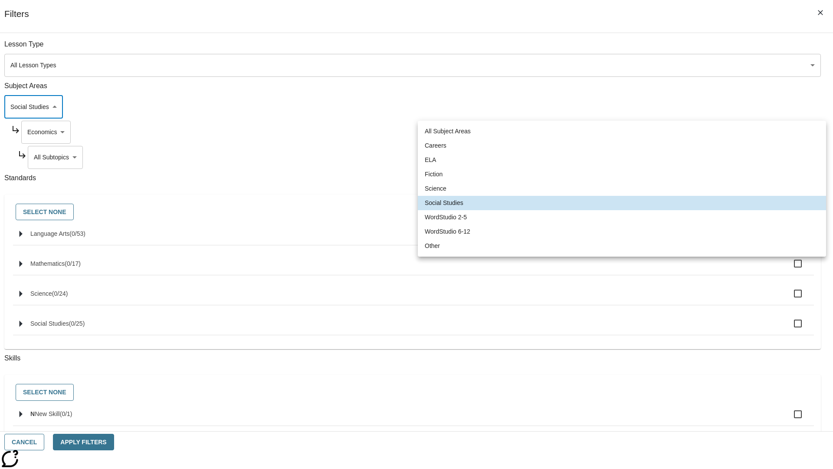
type input "2"
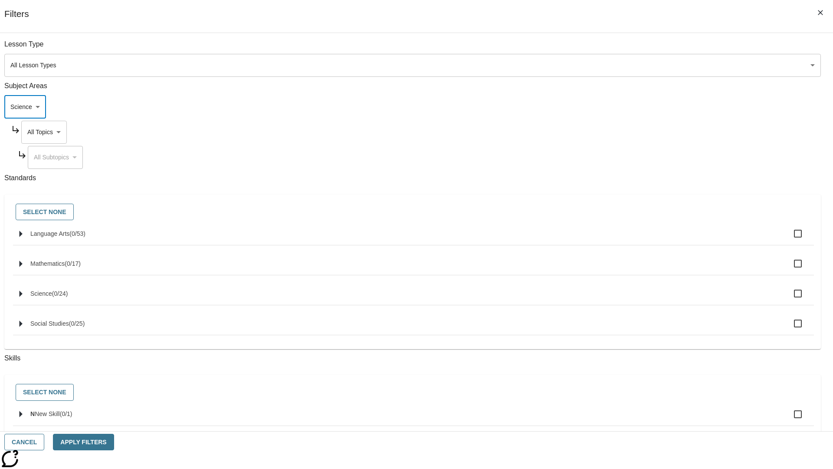
click at [633, 132] on body "Skip to main content [GEOGRAPHIC_DATA] Edition EN Grade 3 2025 Auto Grade 3 Sea…" at bounding box center [416, 269] width 826 height 479
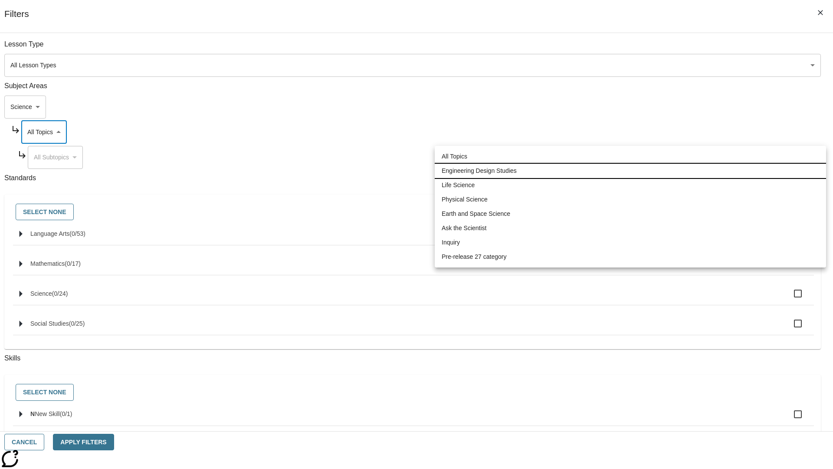
click at [631, 171] on li "Engineering Design Studies" at bounding box center [631, 171] width 392 height 14
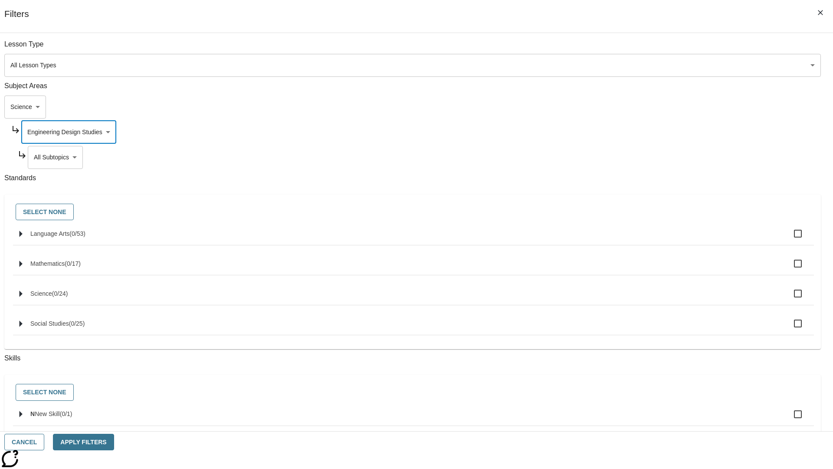
click at [636, 157] on body "Skip to main content [GEOGRAPHIC_DATA] Edition EN Grade 3 2025 Auto Grade 3 Sea…" at bounding box center [416, 269] width 826 height 479
click at [633, 132] on body "Skip to main content [GEOGRAPHIC_DATA] Edition EN Grade 3 2025 Auto Grade 3 Sea…" at bounding box center [416, 269] width 826 height 479
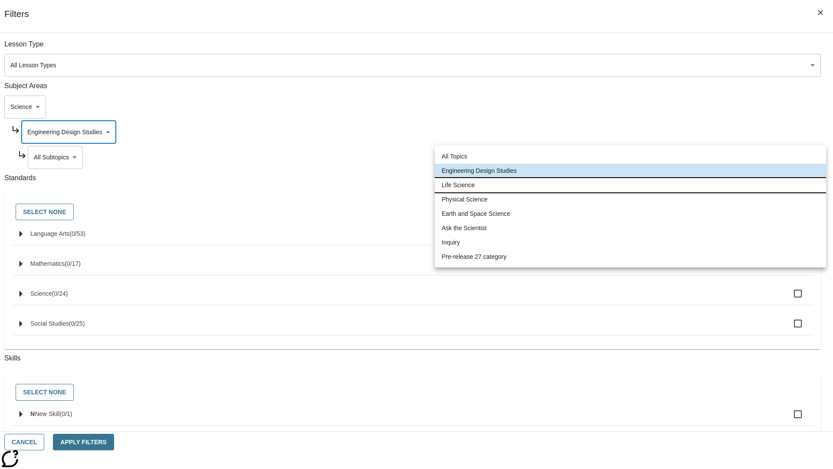
click at [631, 185] on li "Life Science" at bounding box center [631, 185] width 392 height 14
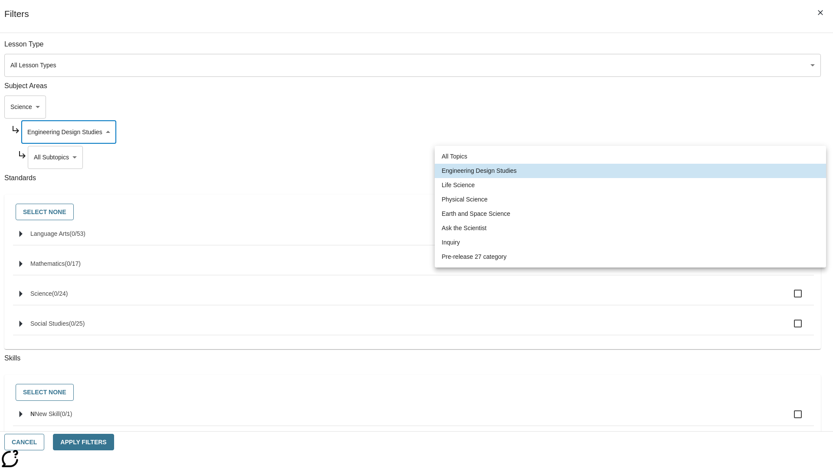
type input "189"
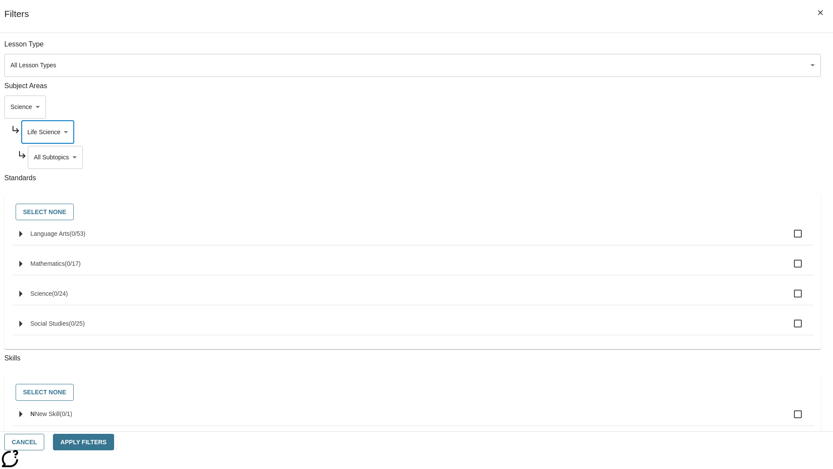
click at [636, 157] on body "Skip to main content [GEOGRAPHIC_DATA] Edition EN Grade 3 2025 Auto Grade 3 Sea…" at bounding box center [416, 269] width 826 height 479
click at [633, 49] on body "Skip to main content [GEOGRAPHIC_DATA] Edition EN Grade 3 2025 Auto Grade 3 Sea…" at bounding box center [416, 269] width 826 height 479
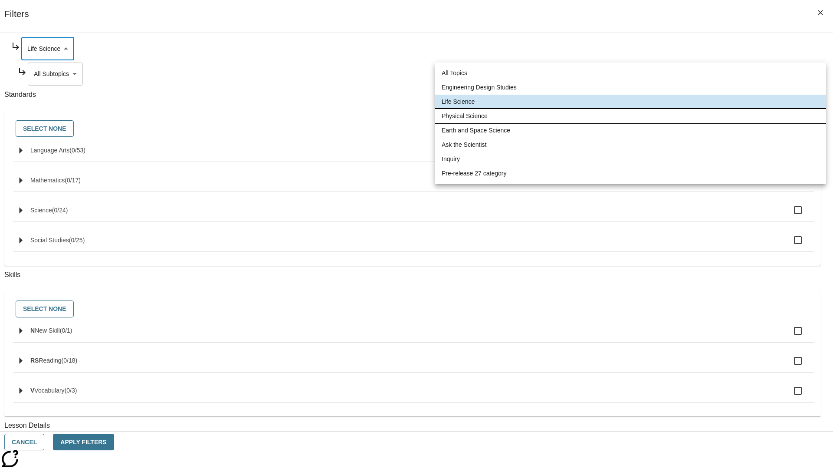
click at [631, 116] on li "Physical Science" at bounding box center [631, 116] width 392 height 14
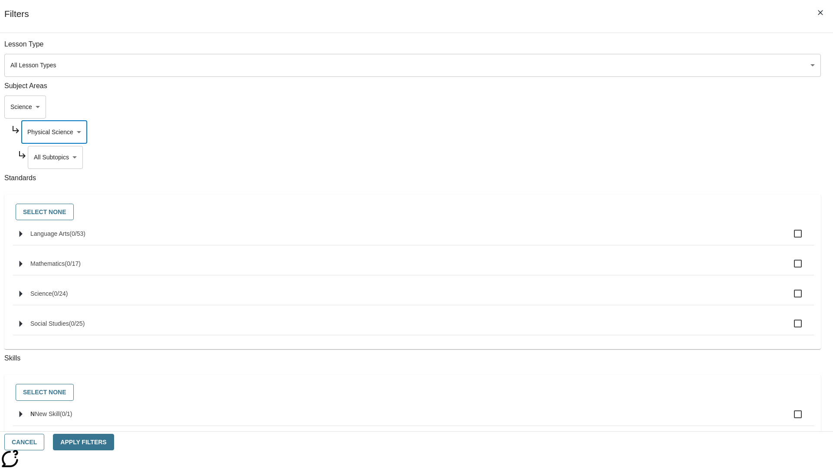
click at [636, 157] on body "Skip to main content [GEOGRAPHIC_DATA] Edition EN Grade 3 2025 Auto Grade 3 Sea…" at bounding box center [416, 269] width 826 height 479
click at [633, 49] on body "Skip to main content [GEOGRAPHIC_DATA] Edition EN Grade 3 2025 Auto Grade 3 Sea…" at bounding box center [416, 269] width 826 height 479
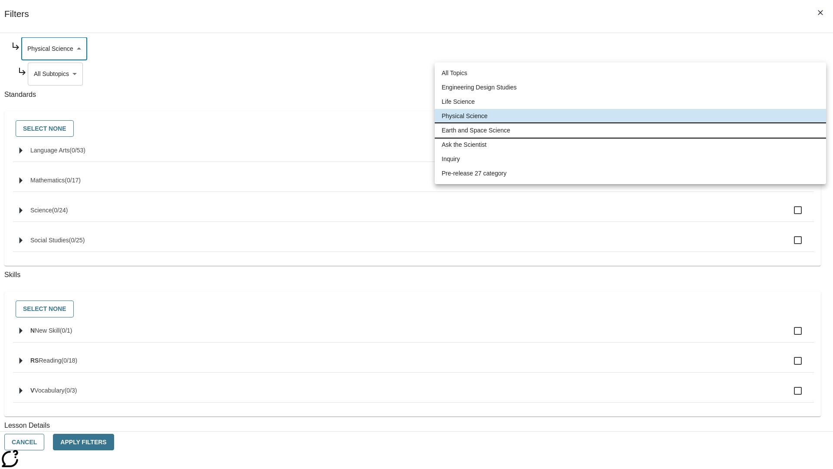
click at [631, 130] on li "Earth and Space Science" at bounding box center [631, 130] width 392 height 14
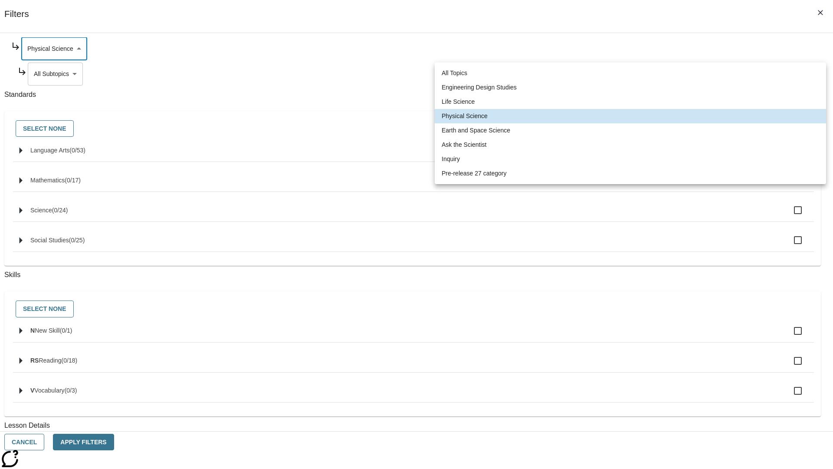
type input "192"
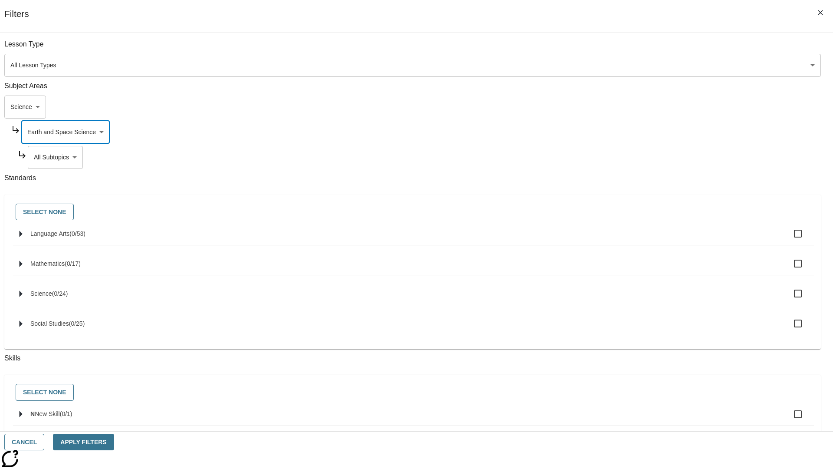
click at [636, 157] on body "Skip to main content [GEOGRAPHIC_DATA] Edition EN Grade 3 2025 Auto Grade 3 Sea…" at bounding box center [416, 269] width 826 height 479
click at [633, 132] on body "Skip to main content [GEOGRAPHIC_DATA] Edition EN Grade 3 2025 Auto Grade 3 Sea…" at bounding box center [416, 269] width 826 height 479
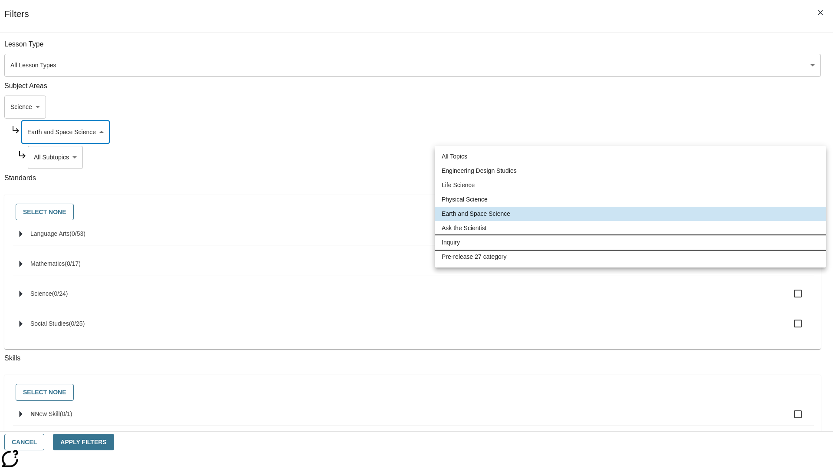
click at [631, 242] on li "Inquiry" at bounding box center [631, 242] width 392 height 14
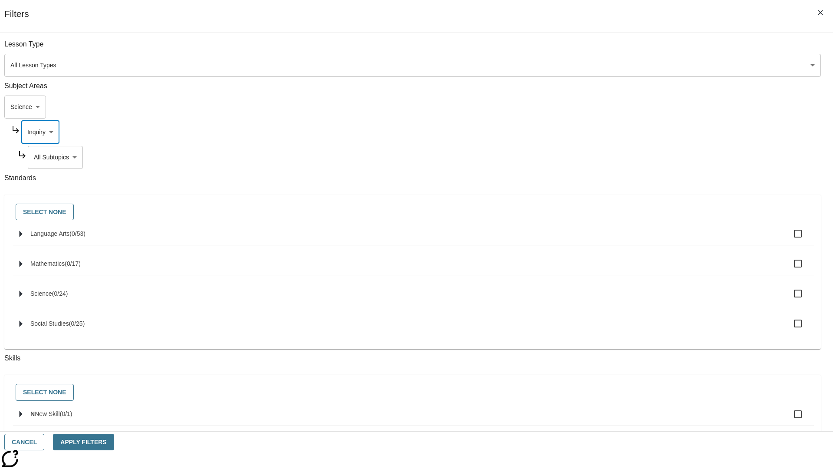
click at [636, 157] on body "Skip to main content [GEOGRAPHIC_DATA] Edition EN Grade 3 2025 Auto Grade 3 Sea…" at bounding box center [416, 269] width 826 height 479
click at [633, 132] on body "Skip to main content [GEOGRAPHIC_DATA] Edition EN Grade 3 2025 Auto Grade 3 Sea…" at bounding box center [416, 269] width 826 height 479
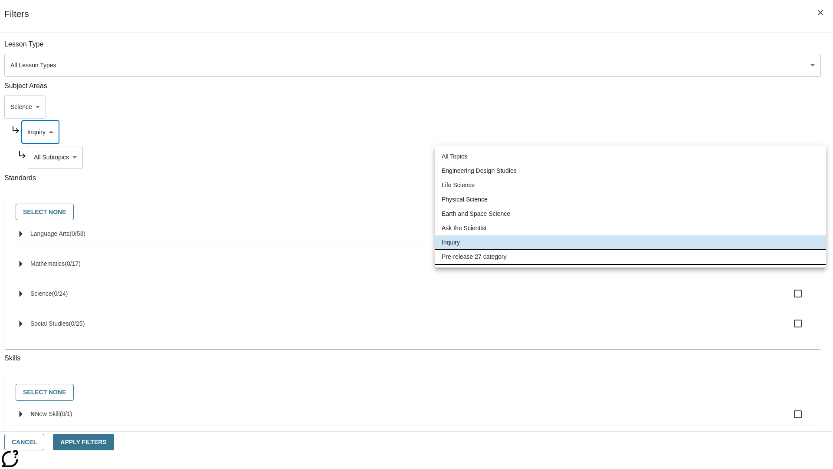
click at [631, 257] on li "Pre-release 27 category" at bounding box center [631, 257] width 392 height 14
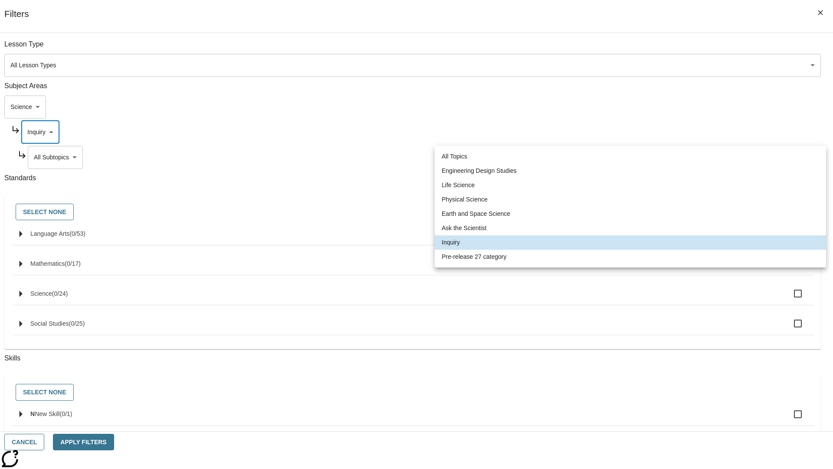
type input "271"
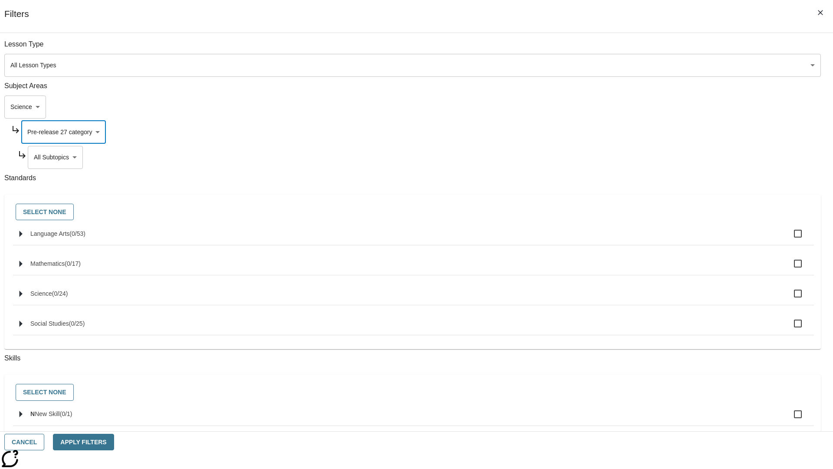
click at [636, 157] on body "Skip to main content [GEOGRAPHIC_DATA] Edition EN Grade 3 2025 Auto Grade 3 Sea…" at bounding box center [416, 269] width 826 height 479
click at [625, 107] on body "Skip to main content [GEOGRAPHIC_DATA] Edition EN Grade 3 2025 Auto Grade 3 Sea…" at bounding box center [416, 269] width 826 height 479
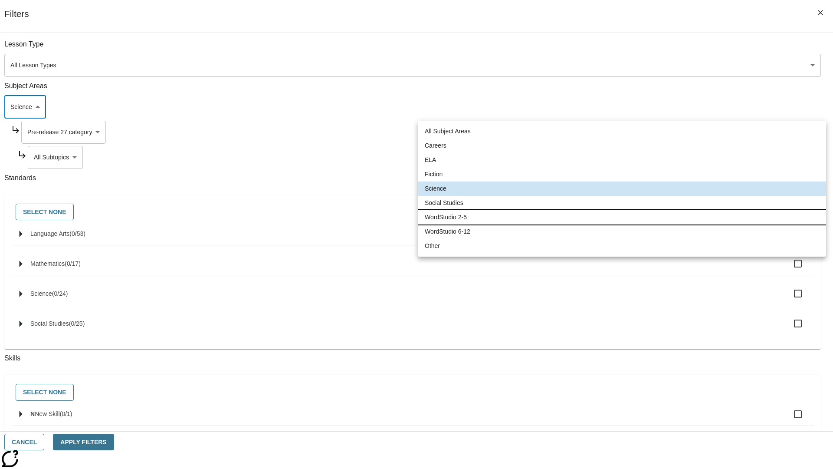
click at [622, 217] on li "WordStudio 2-5" at bounding box center [622, 217] width 408 height 14
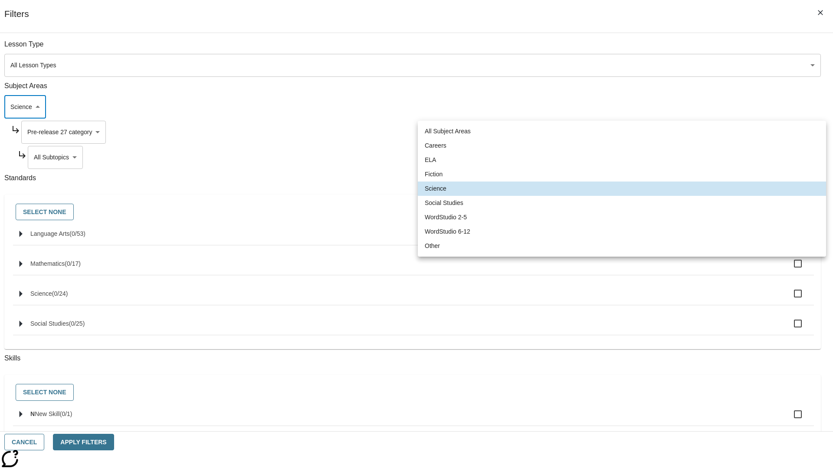
type input "6"
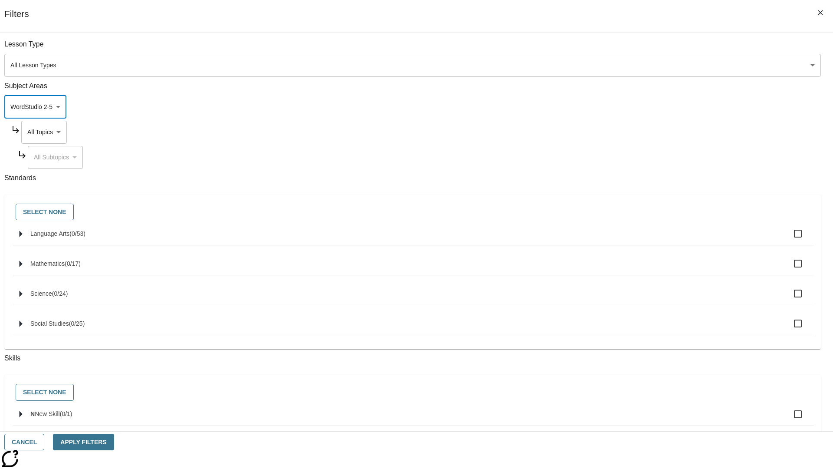
click at [633, 132] on body "Skip to main content [GEOGRAPHIC_DATA] Edition EN Grade 3 2025 Auto Grade 3 Sea…" at bounding box center [416, 269] width 826 height 479
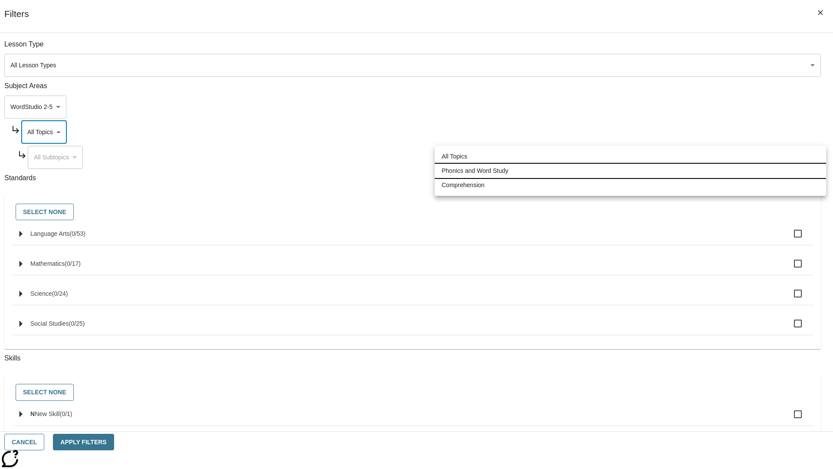
click at [631, 171] on li "Phonics and Word Study" at bounding box center [631, 171] width 392 height 14
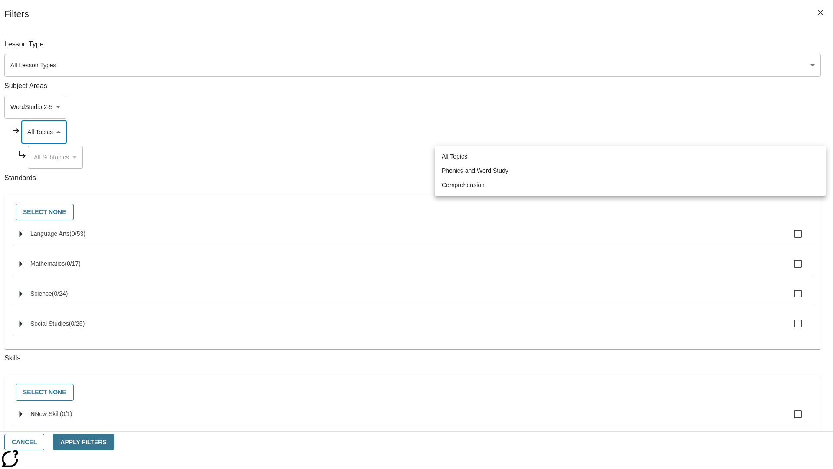
type input "249"
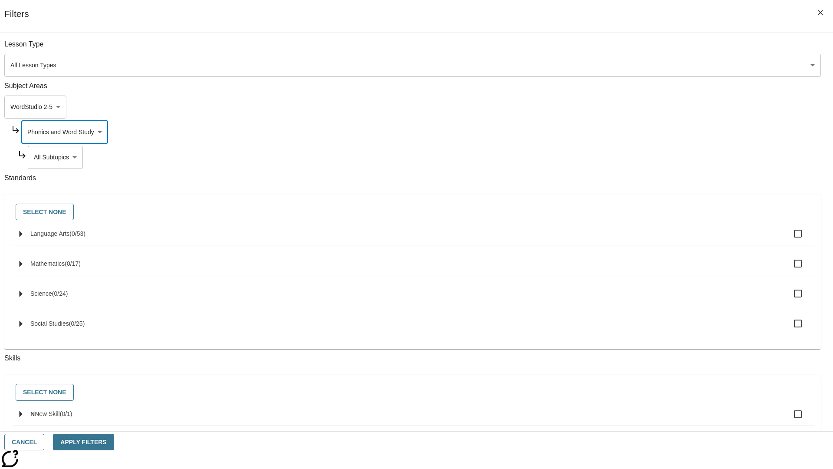
click at [637, 157] on body "Skip to main content [GEOGRAPHIC_DATA] Edition EN Grade 3 2025 Auto Grade 3 Sea…" at bounding box center [416, 269] width 826 height 479
click at [633, 132] on body "Skip to main content [GEOGRAPHIC_DATA] Edition EN Grade 3 2025 Auto Grade 3 Sea…" at bounding box center [416, 269] width 826 height 479
